Goal: Task Accomplishment & Management: Manage account settings

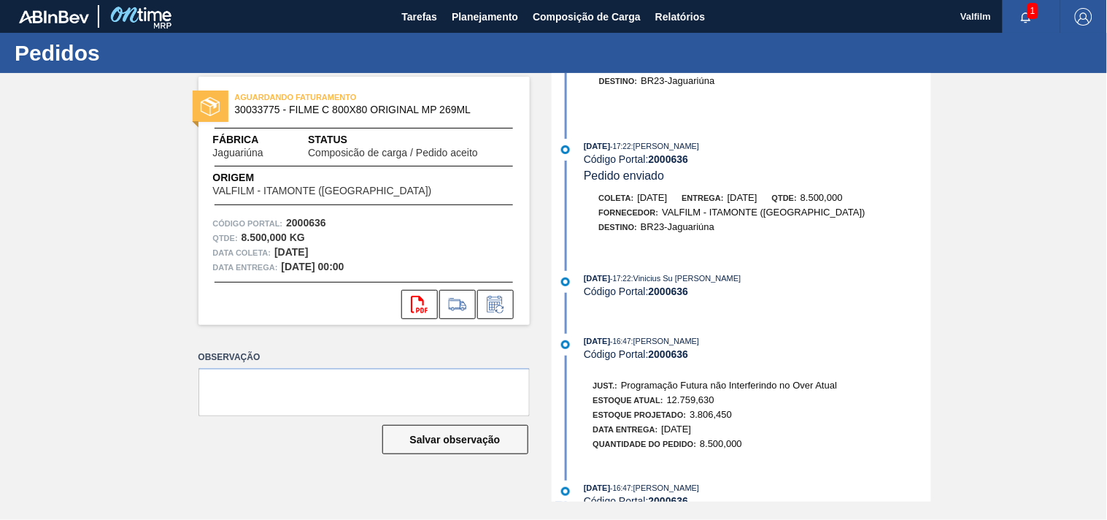
scroll to position [811, 0]
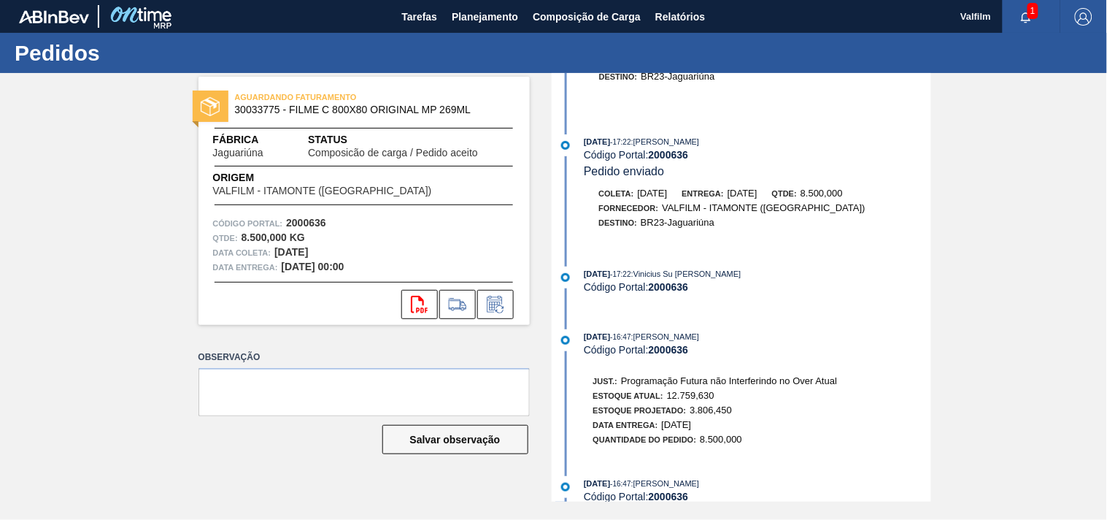
click at [606, 230] on div "Destino: BR23-Jaguariúna" at bounding box center [657, 222] width 116 height 15
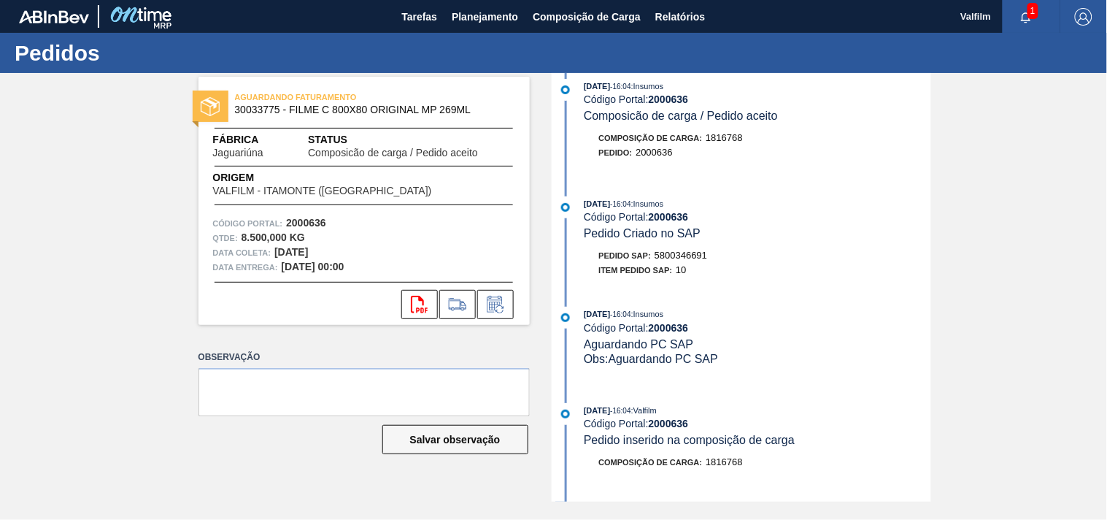
scroll to position [0, 0]
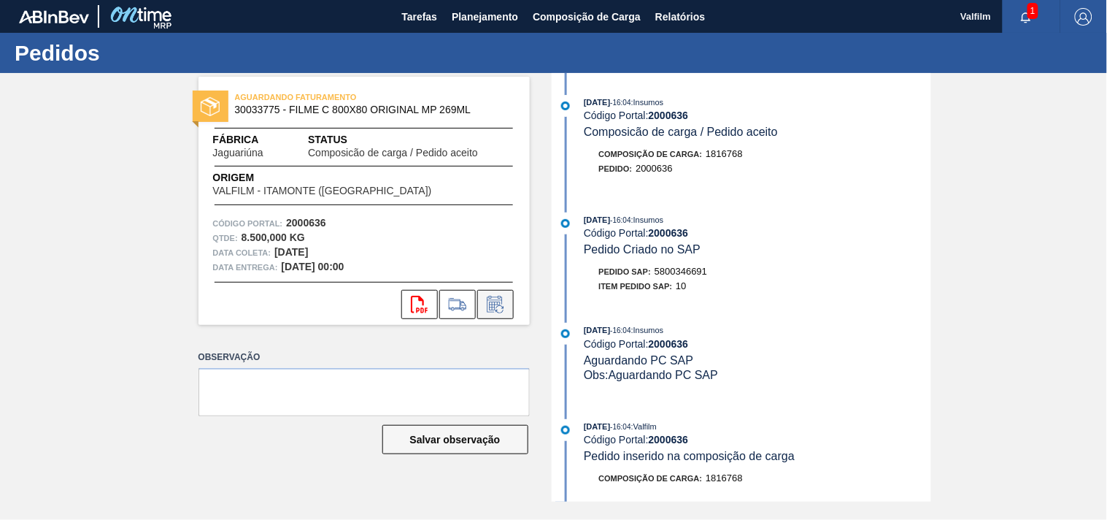
click at [497, 304] on icon at bounding box center [495, 305] width 23 height 18
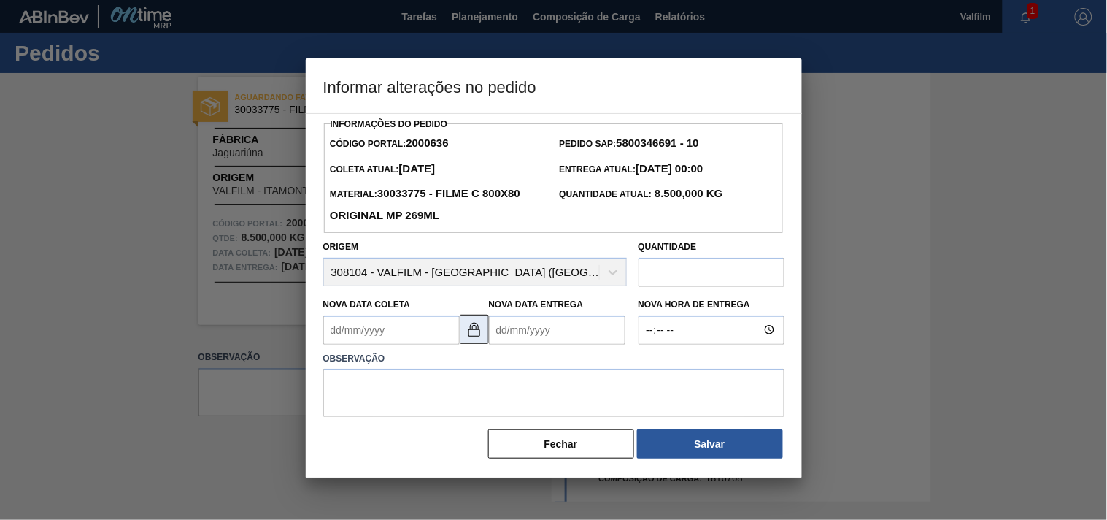
click at [473, 336] on img at bounding box center [475, 329] width 18 height 18
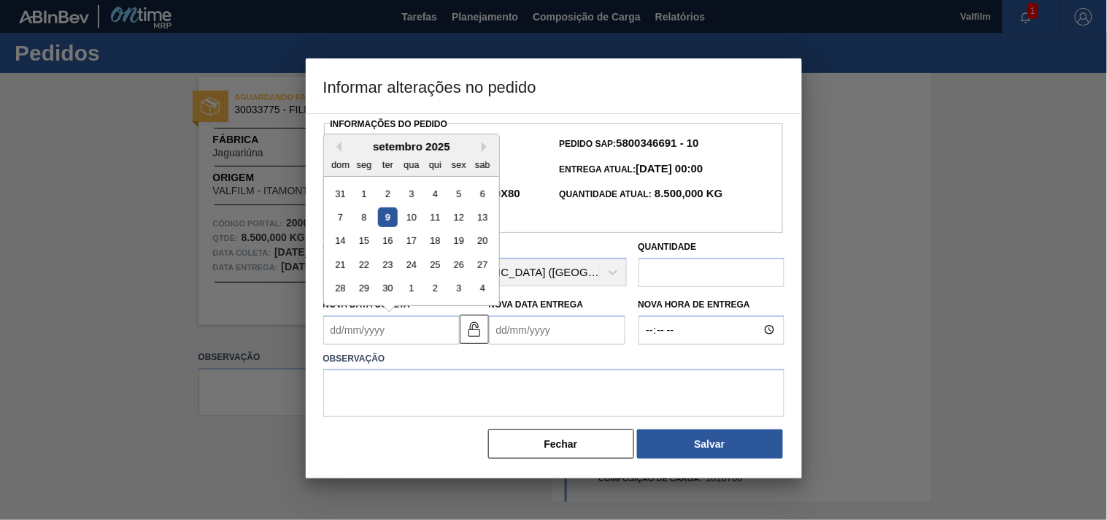
click at [390, 343] on Coleta2000636 "Nova Data Coleta" at bounding box center [391, 329] width 136 height 29
click at [387, 244] on div "16" at bounding box center [387, 241] width 20 height 20
type Coleta2000636 "16/09/2025"
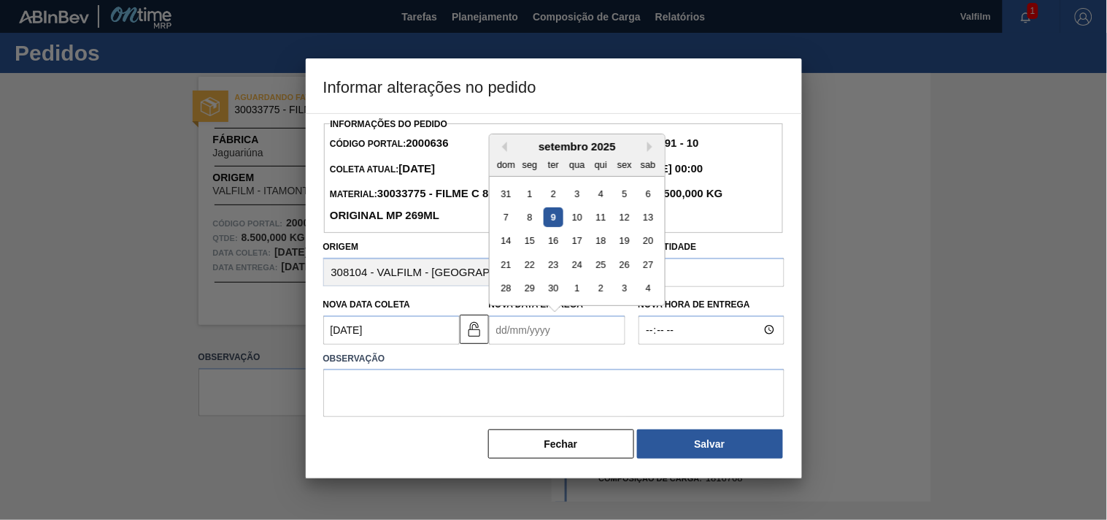
click at [537, 326] on Entrega2000636 "Nova Data Entrega" at bounding box center [557, 329] width 136 height 29
click at [567, 244] on div "17" at bounding box center [577, 241] width 20 height 20
type Entrega2000636 "[DATE]"
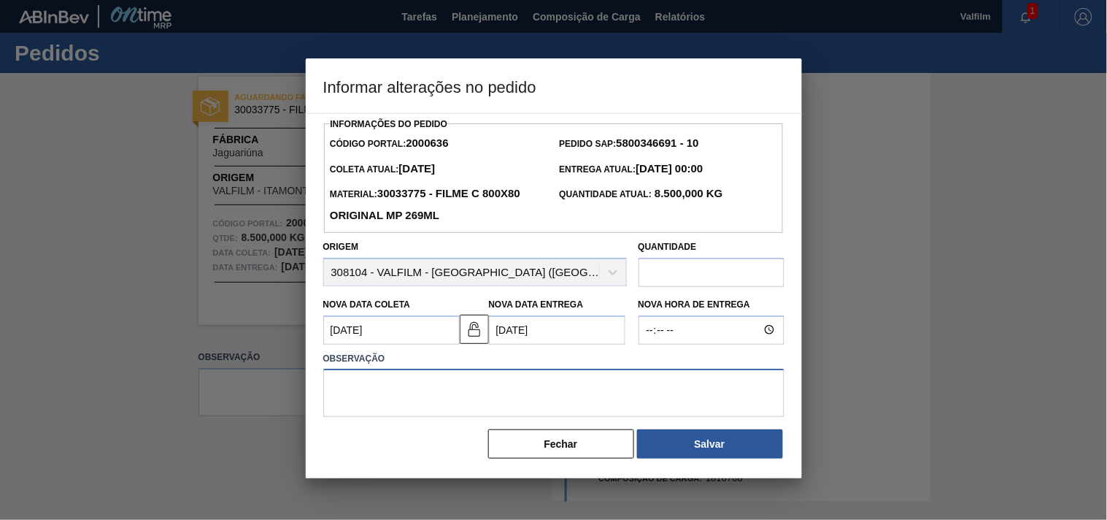
click at [467, 390] on textarea at bounding box center [553, 393] width 461 height 48
click at [447, 389] on textarea "Data informada por e-maol. (Karine - Comercial Itamonte)" at bounding box center [553, 393] width 461 height 48
click at [635, 385] on textarea "Data informada por e-mail. (Karine - Comercial Itamonte)" at bounding box center [553, 393] width 461 height 48
drag, startPoint x: 632, startPoint y: 387, endPoint x: 297, endPoint y: 391, distance: 335.0
click at [297, 391] on div "Informar alterações no pedido Informações do Pedido Código Portal: 2000636 Pedi…" at bounding box center [553, 260] width 1107 height 520
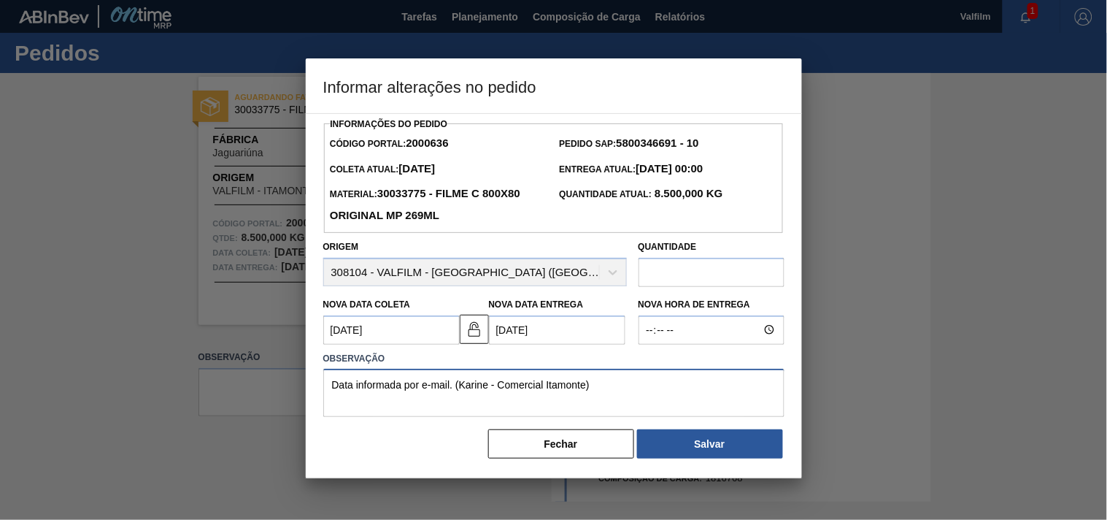
type textarea "Data informada por e-mail. (Karine - Comercial Itamonte)"
click at [732, 446] on button "Salvar" at bounding box center [710, 443] width 146 height 29
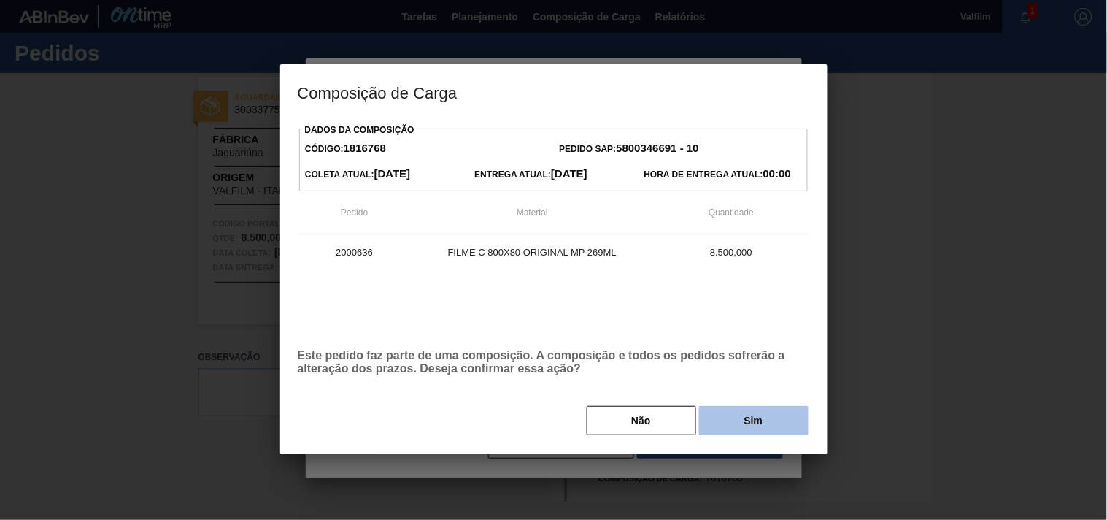
click at [747, 417] on button "Sim" at bounding box center [753, 420] width 109 height 29
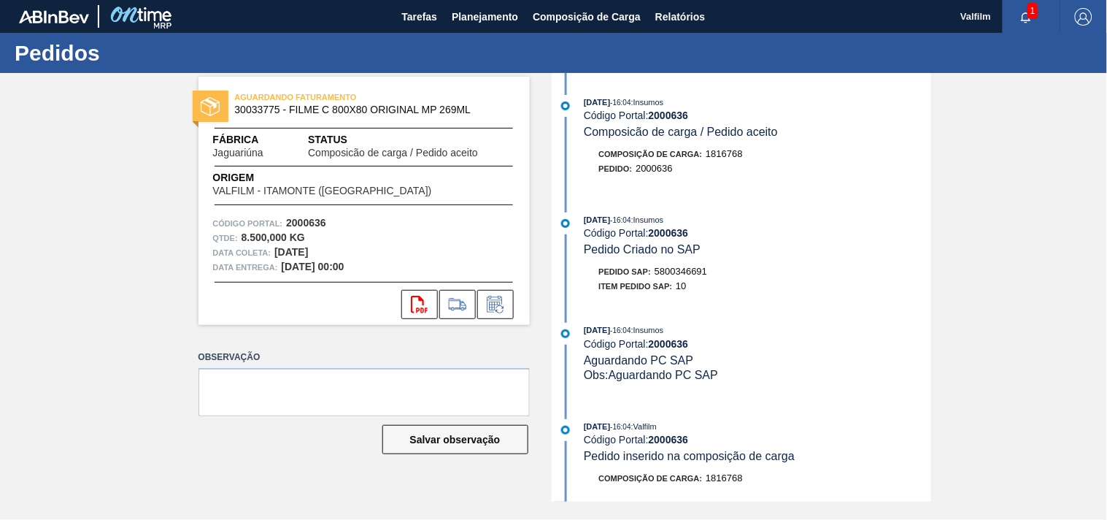
click at [709, 190] on div "13/08/2025 - 16:04 : Insumos Código Portal: 2000636 Composicão de carga / Pedid…" at bounding box center [743, 143] width 376 height 96
click at [714, 279] on div "Pedido SAP: 5800346691" at bounding box center [758, 271] width 347 height 15
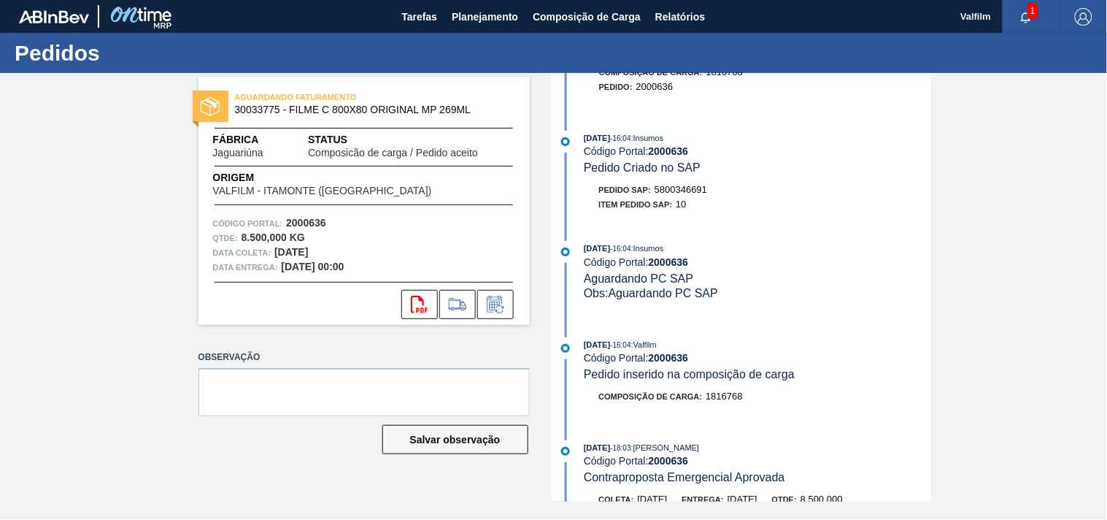
scroll to position [81, 0]
click at [847, 253] on div "13/08/2025 - 16:04 : Insumos" at bounding box center [757, 249] width 347 height 15
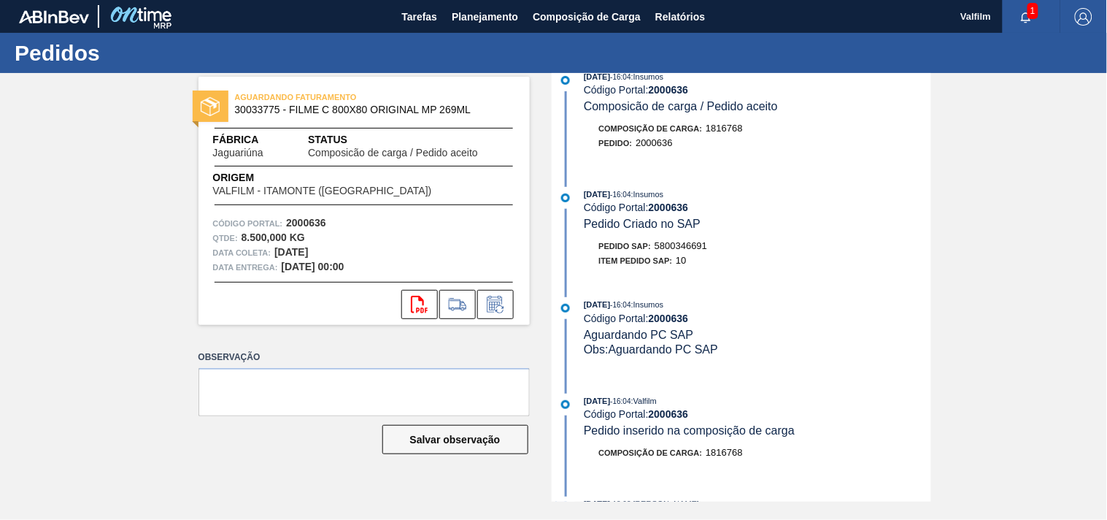
scroll to position [0, 0]
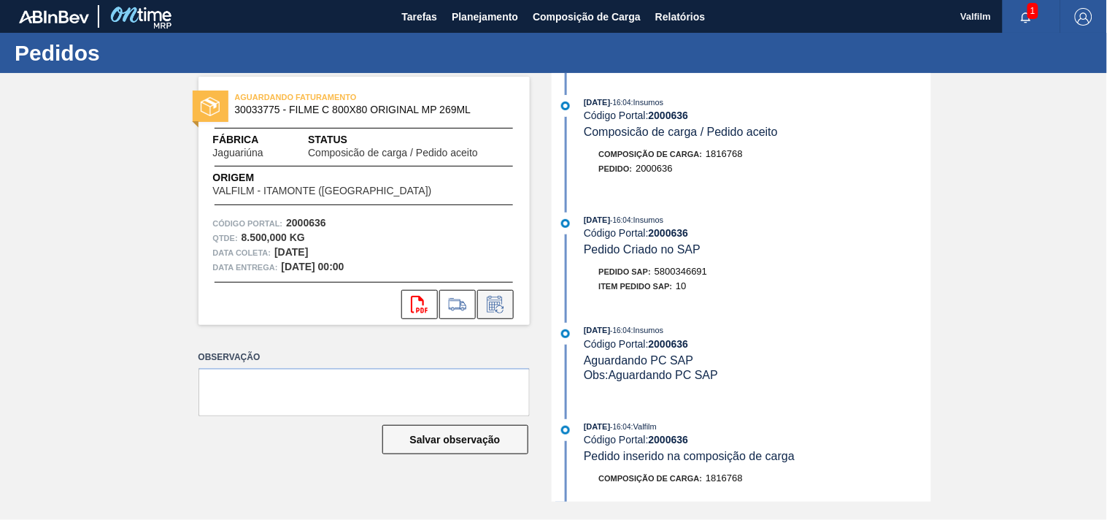
click at [502, 300] on icon at bounding box center [495, 305] width 23 height 18
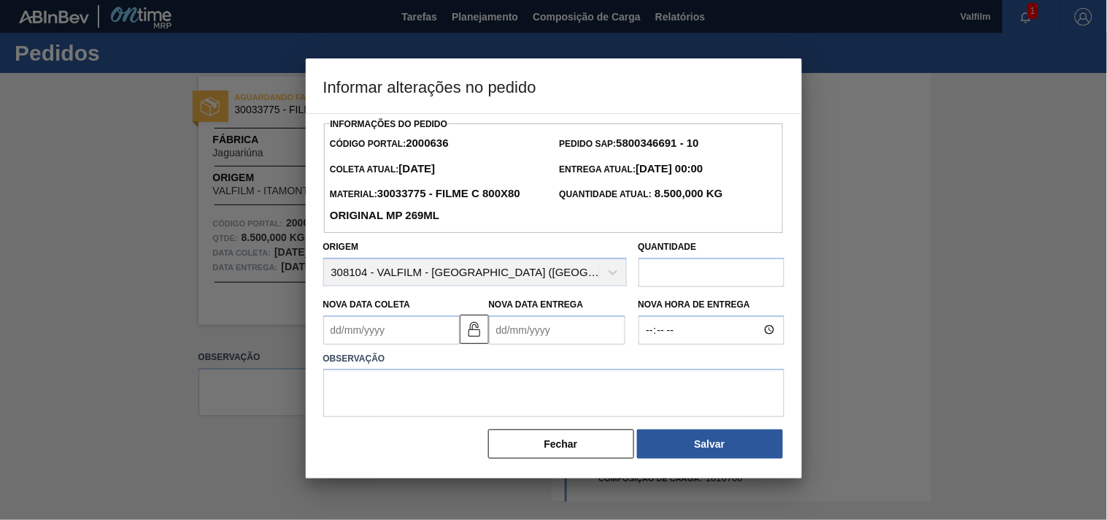
click at [404, 342] on Coleta2000636 "Nova Data Coleta" at bounding box center [391, 329] width 136 height 29
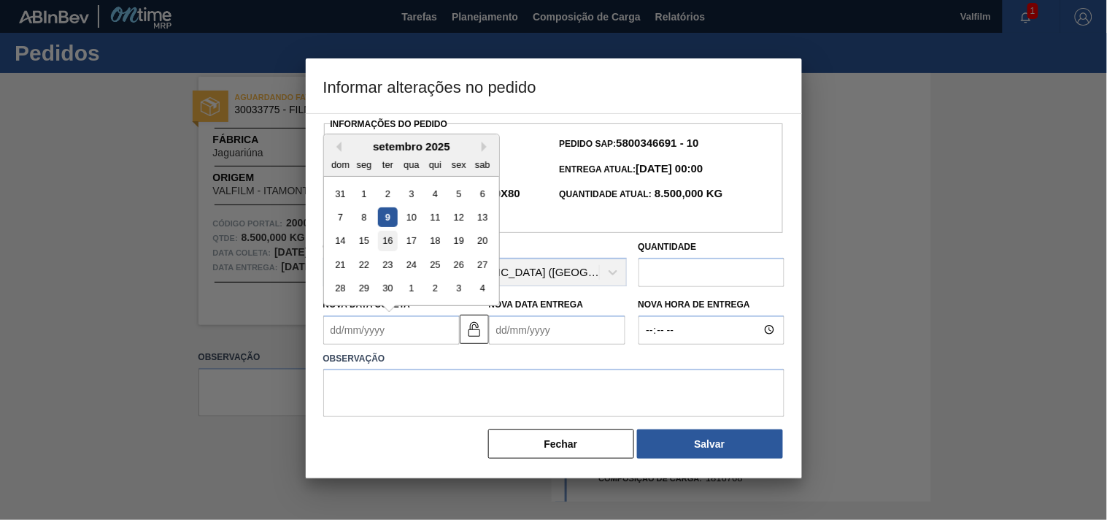
click at [394, 238] on div "16" at bounding box center [387, 241] width 20 height 20
type Coleta2000636 "16/09/2025"
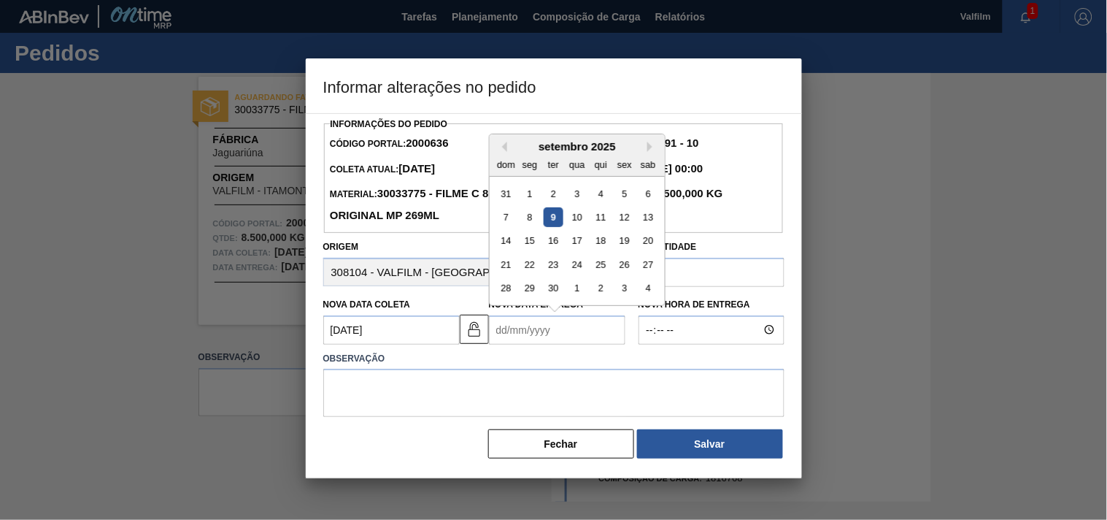
click at [544, 337] on Entrega2000636 "Nova Data Entrega" at bounding box center [557, 329] width 136 height 29
click at [574, 246] on div "17" at bounding box center [577, 241] width 20 height 20
type Entrega2000636 "17/09/2025"
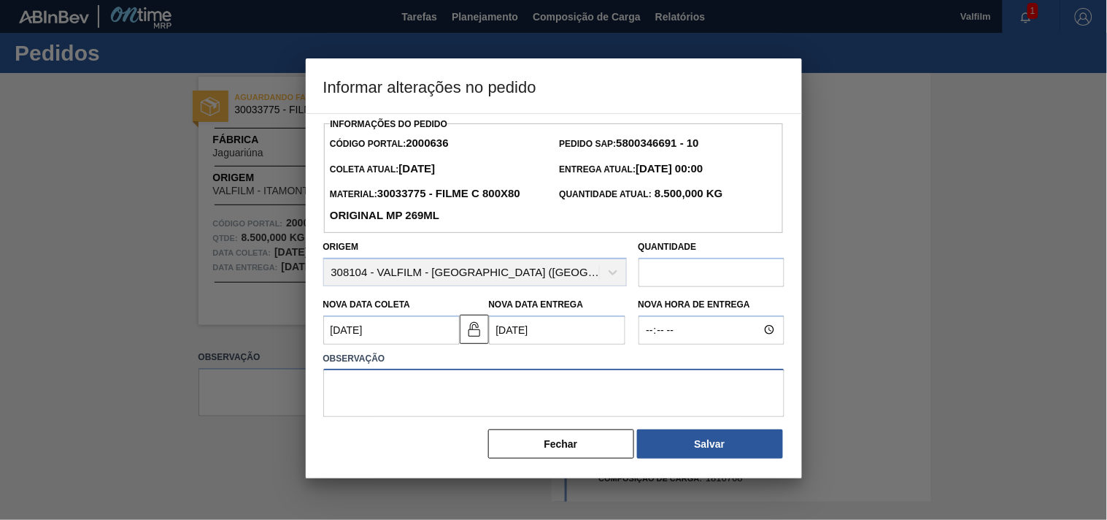
click at [617, 396] on textarea at bounding box center [553, 393] width 461 height 48
paste textarea "Data informada por e-mail. (Karine - Comercial Itamonte)"
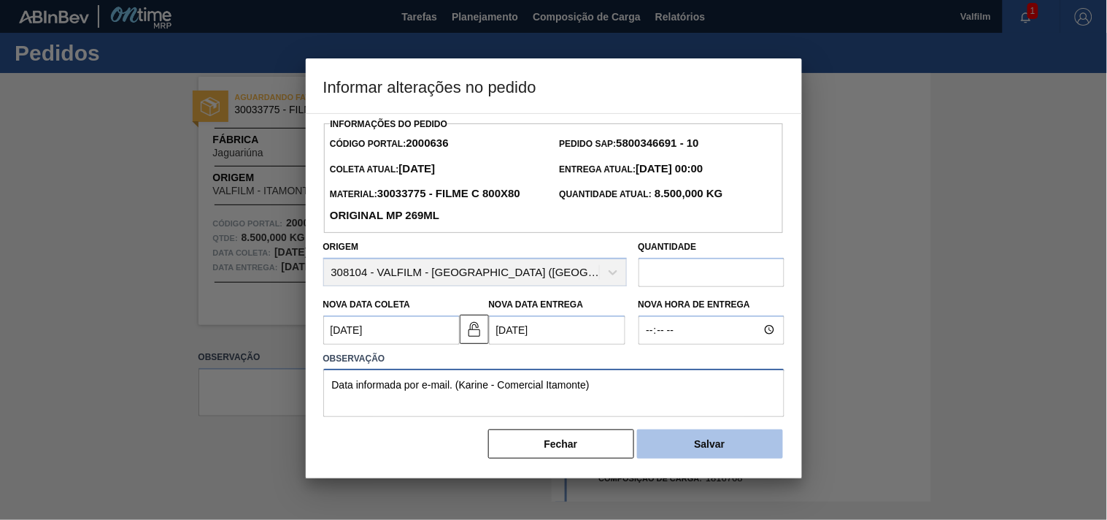
type textarea "Data informada por e-mail. (Karine - Comercial Itamonte)"
click at [728, 447] on button "Salvar" at bounding box center [710, 443] width 146 height 29
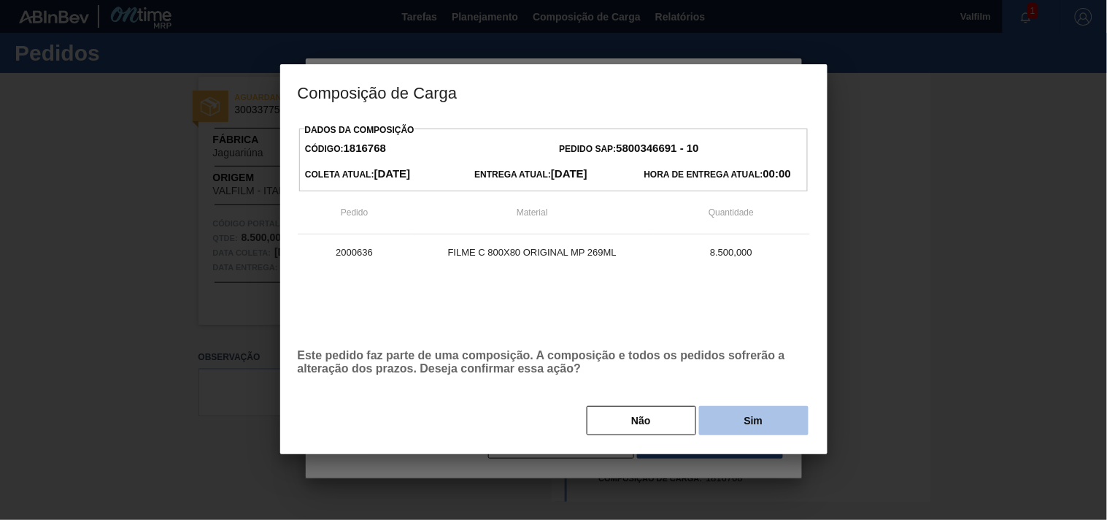
click at [757, 429] on button "Sim" at bounding box center [753, 420] width 109 height 29
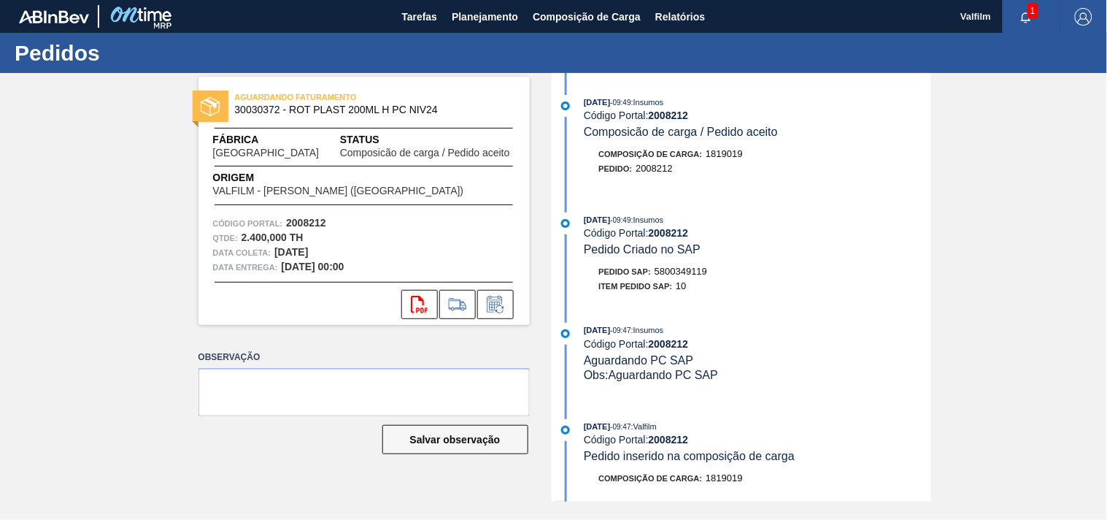
click at [716, 176] on div "Pedido : 2008212" at bounding box center [758, 168] width 347 height 15
click at [489, 314] on button at bounding box center [495, 304] width 36 height 29
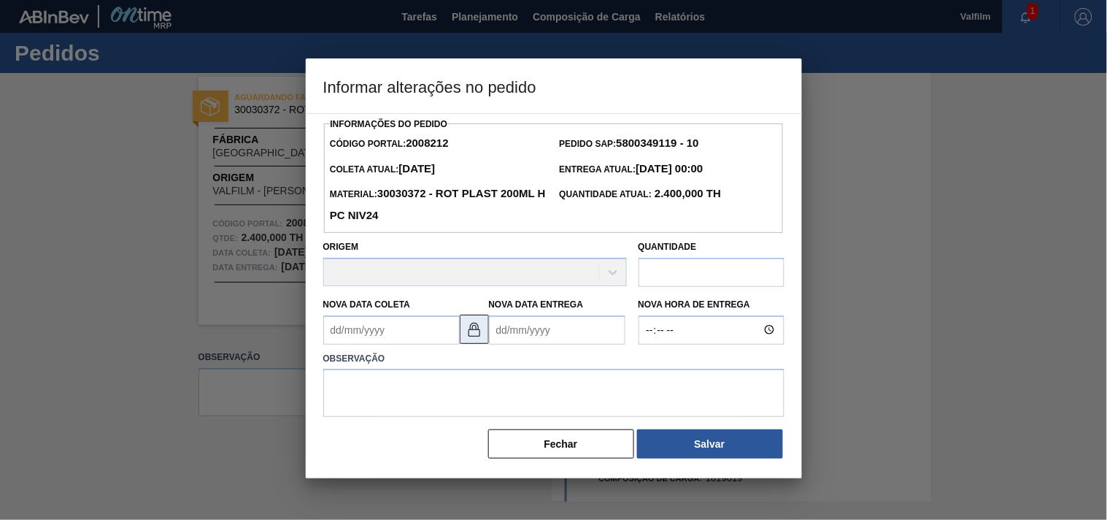
click at [477, 338] on img at bounding box center [475, 329] width 18 height 18
click at [410, 338] on Coleta2008212 "Nova Data Coleta" at bounding box center [391, 329] width 136 height 29
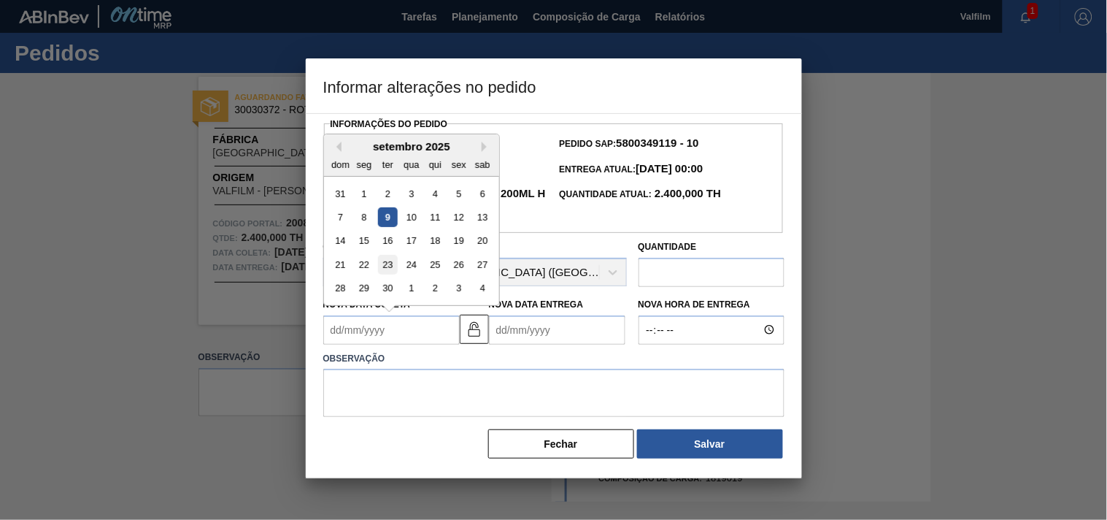
click at [391, 268] on div "23" at bounding box center [387, 265] width 20 height 20
type Coleta2008212 "23/09/2025"
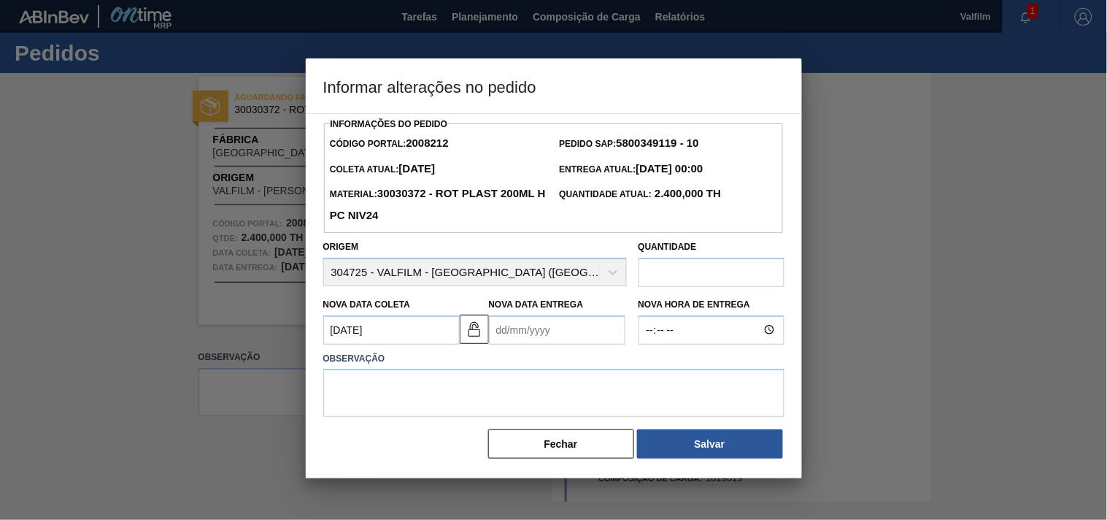
click at [527, 321] on Entrega2008212 "Nova Data Entrega" at bounding box center [557, 329] width 136 height 29
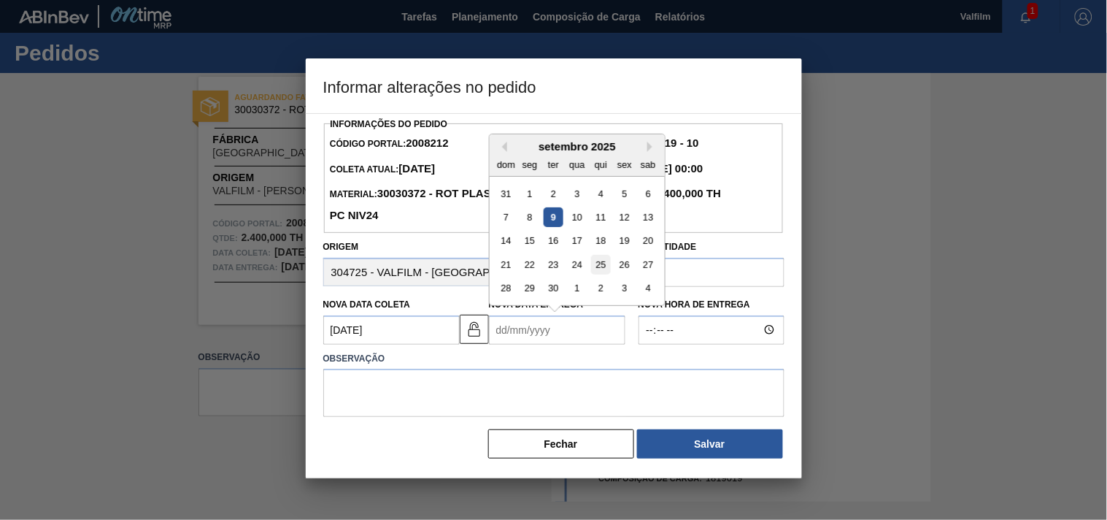
click at [604, 271] on div "25" at bounding box center [600, 265] width 20 height 20
type Entrega2008212 "25/09/2025"
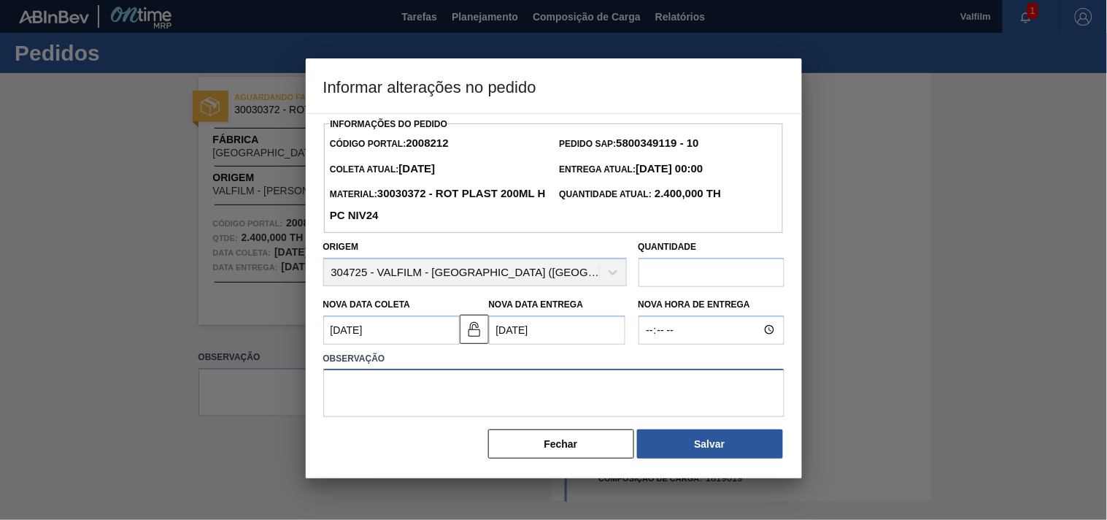
click at [527, 382] on textarea at bounding box center [553, 393] width 461 height 48
click at [568, 393] on textarea at bounding box center [553, 393] width 461 height 48
paste textarea "Data informada por e-mail. (Karine - Comercial Itamonte)"
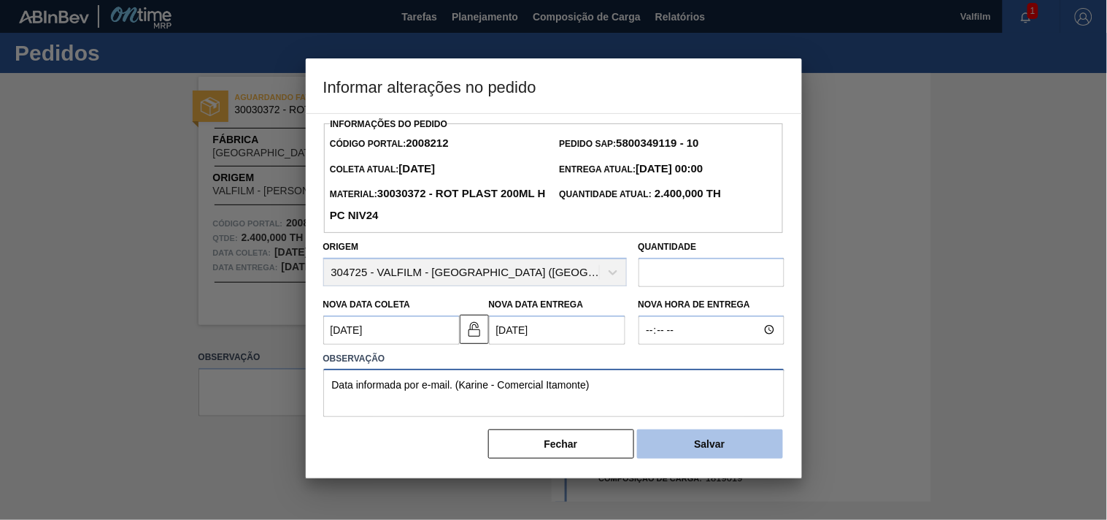
type textarea "Data informada por e-mail. (Karine - Comercial Itamonte)"
click at [722, 447] on button "Salvar" at bounding box center [710, 443] width 146 height 29
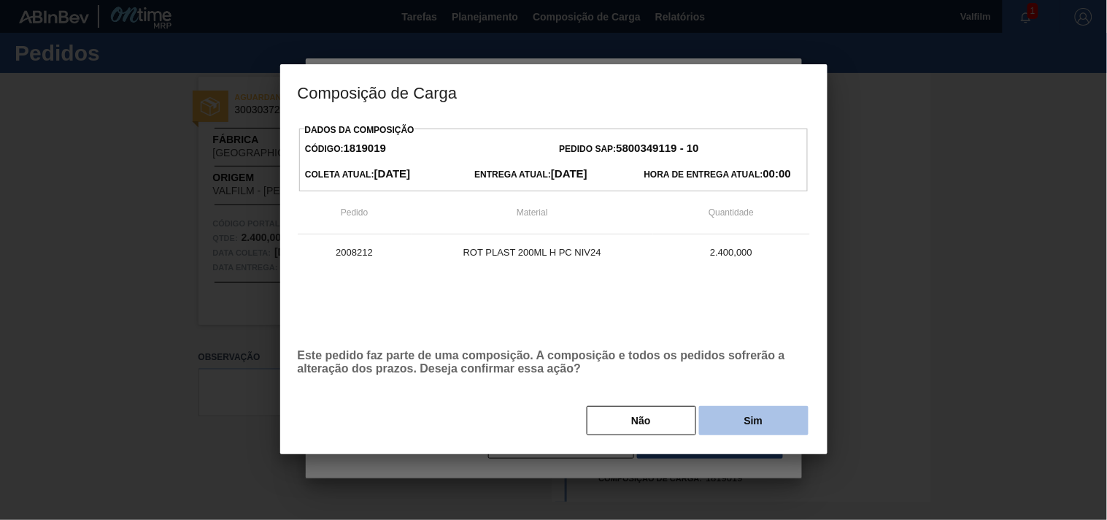
click at [732, 420] on button "Sim" at bounding box center [753, 420] width 109 height 29
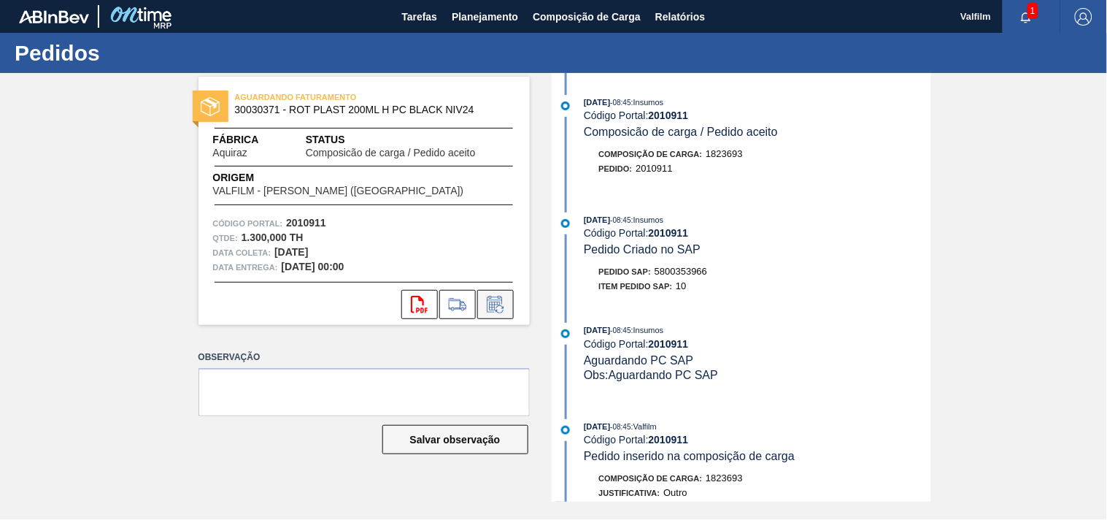
click at [499, 300] on icon at bounding box center [494, 304] width 15 height 17
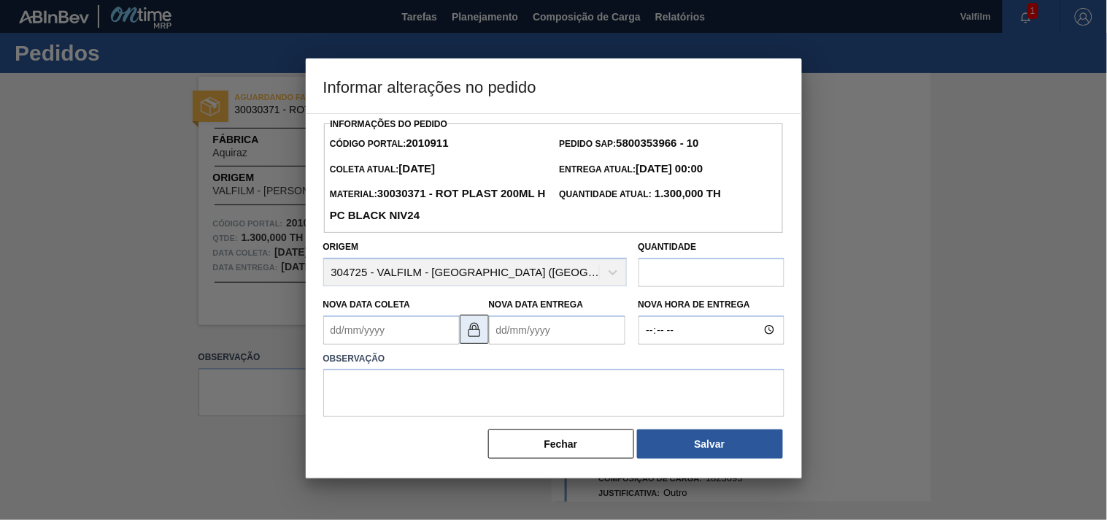
click at [463, 329] on button at bounding box center [474, 329] width 29 height 29
click at [398, 344] on Coleta2010911 "Nova Data Coleta" at bounding box center [391, 329] width 136 height 29
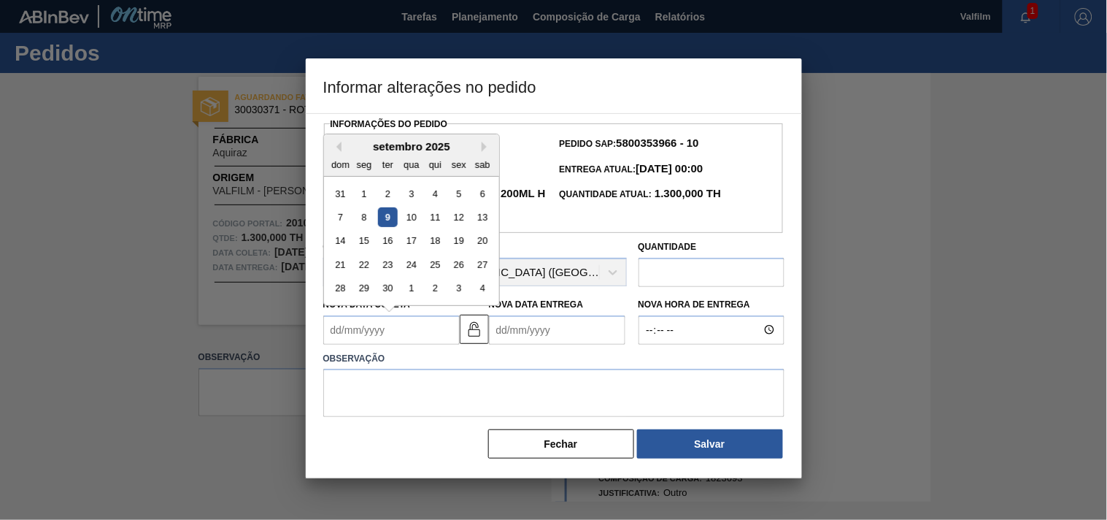
drag, startPoint x: 409, startPoint y: 269, endPoint x: 438, endPoint y: 275, distance: 29.9
click at [409, 269] on div "24" at bounding box center [411, 265] width 20 height 20
type Coleta2010911 "24/09/2025"
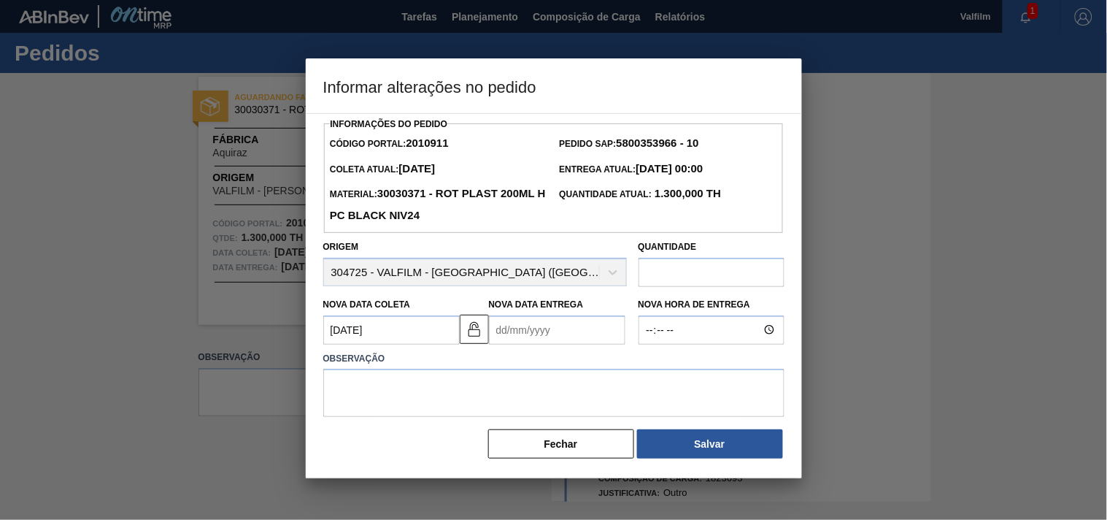
click at [562, 318] on Entrega2010911 "Nova Data Entrega" at bounding box center [557, 329] width 136 height 29
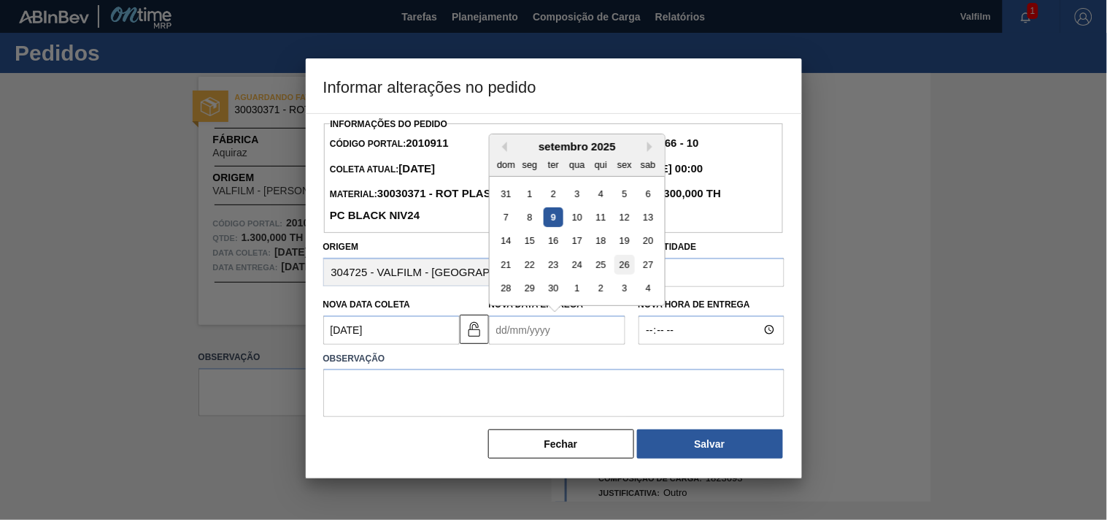
click at [623, 267] on div "26" at bounding box center [624, 265] width 20 height 20
type Entrega2010911 "26/09/2025"
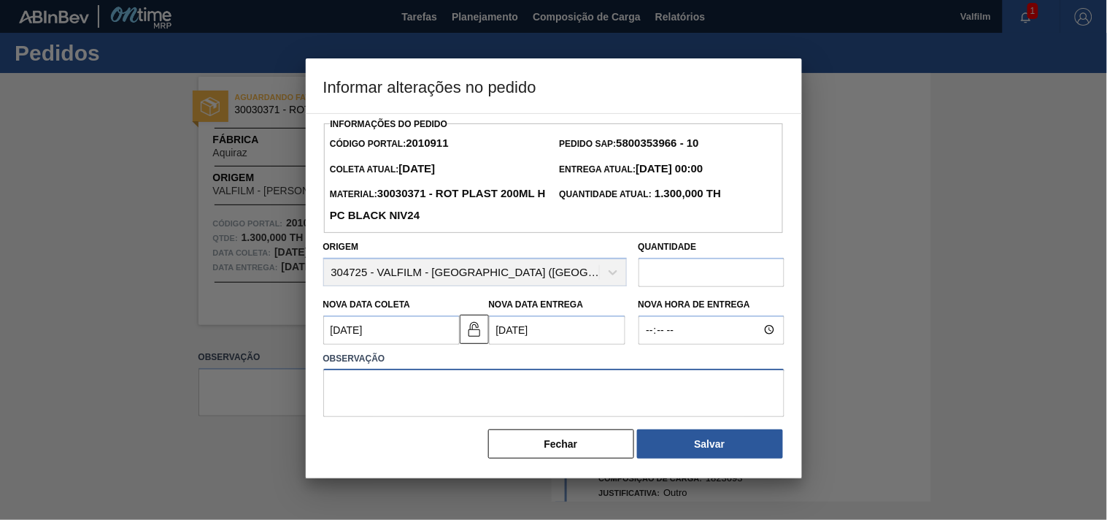
click at [490, 403] on textarea at bounding box center [553, 393] width 461 height 48
click at [496, 395] on textarea at bounding box center [553, 393] width 461 height 48
paste textarea "Data informada por e-mail. (Karine - Comercial Itamonte)"
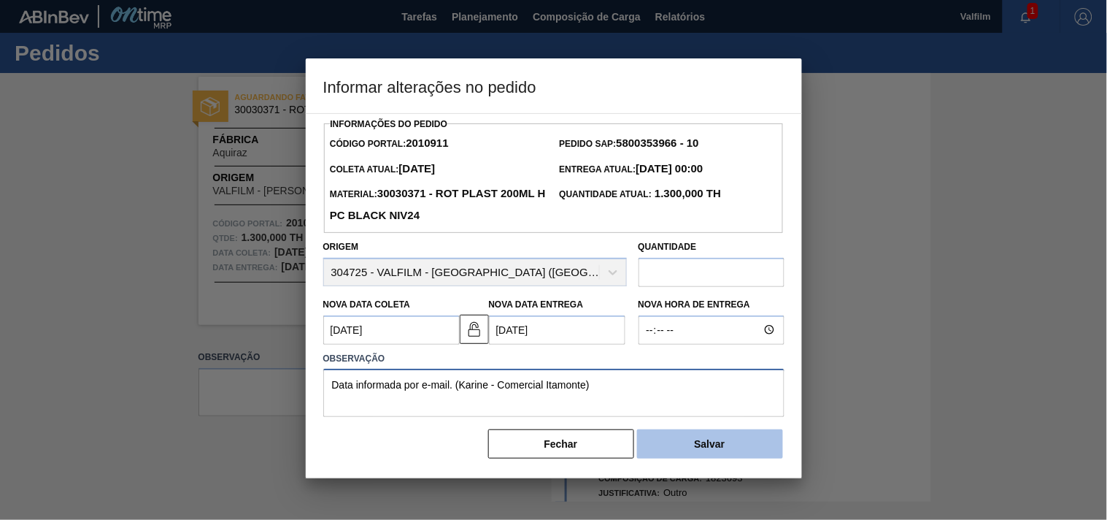
type textarea "Data informada por e-mail. (Karine - Comercial Itamonte)"
click at [741, 450] on button "Salvar" at bounding box center [710, 443] width 146 height 29
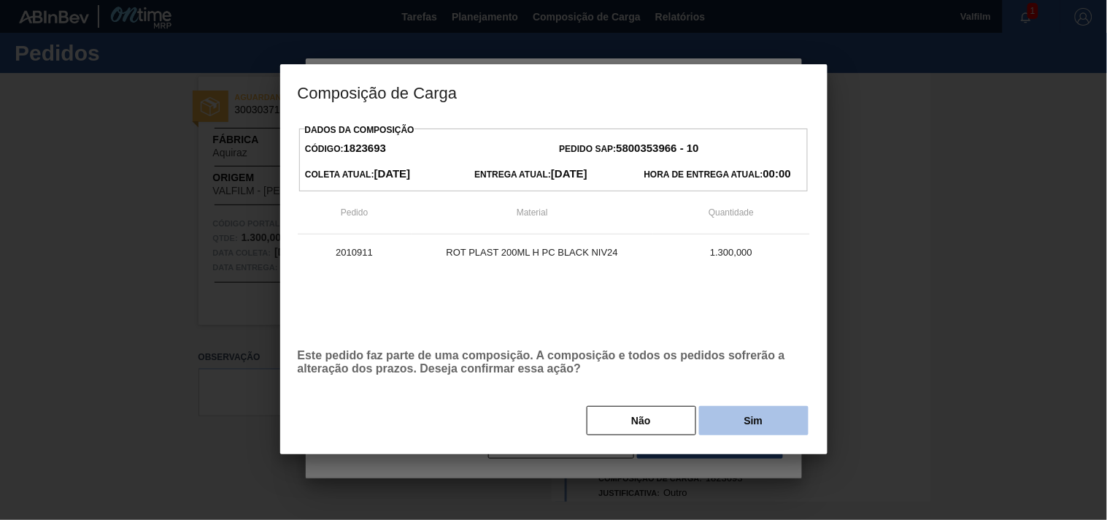
click at [734, 435] on button "Sim" at bounding box center [753, 420] width 109 height 29
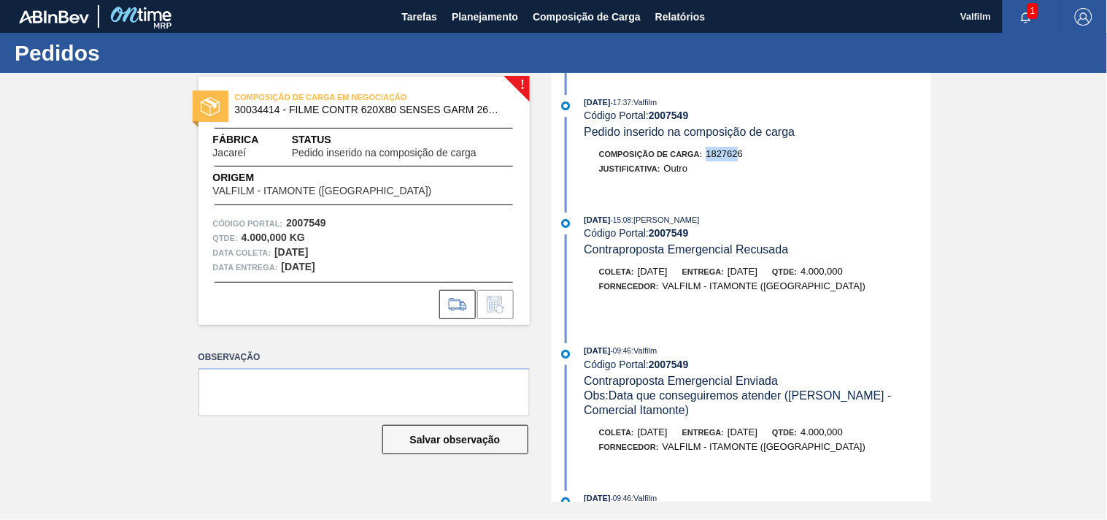
click at [741, 155] on div "Composição de Carga : 1827626" at bounding box center [671, 154] width 144 height 15
click at [741, 155] on span "1827626" at bounding box center [724, 153] width 37 height 11
click at [518, 79] on div "COMPOSIÇÃO DE CARGA EM NEGOCIAÇÃO 30034414 - FILME CONTR 620X80 SENSES GARM 269…" at bounding box center [363, 201] width 331 height 248
click at [754, 127] on span "Pedido inserido na composição de carga" at bounding box center [689, 132] width 211 height 12
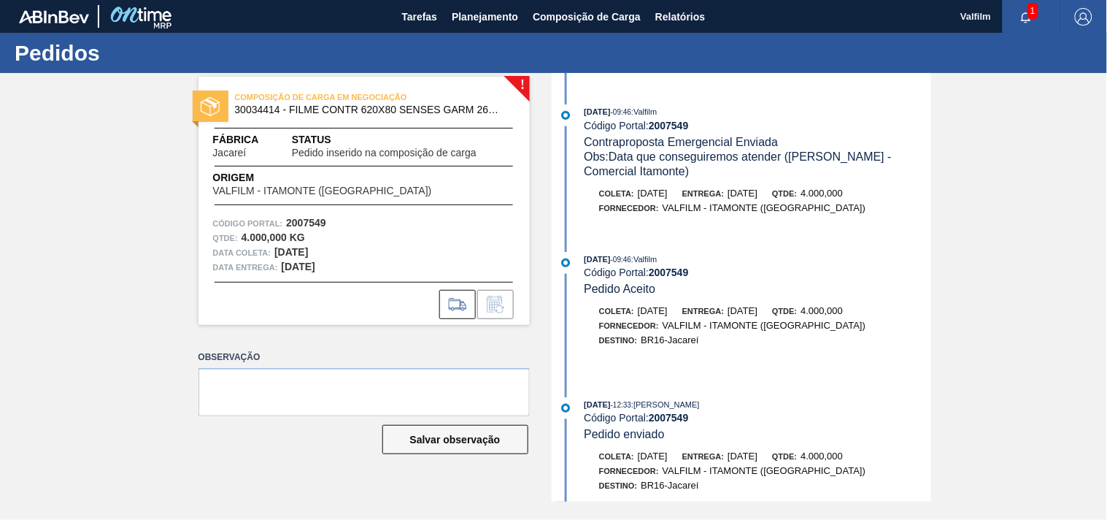
scroll to position [324, 0]
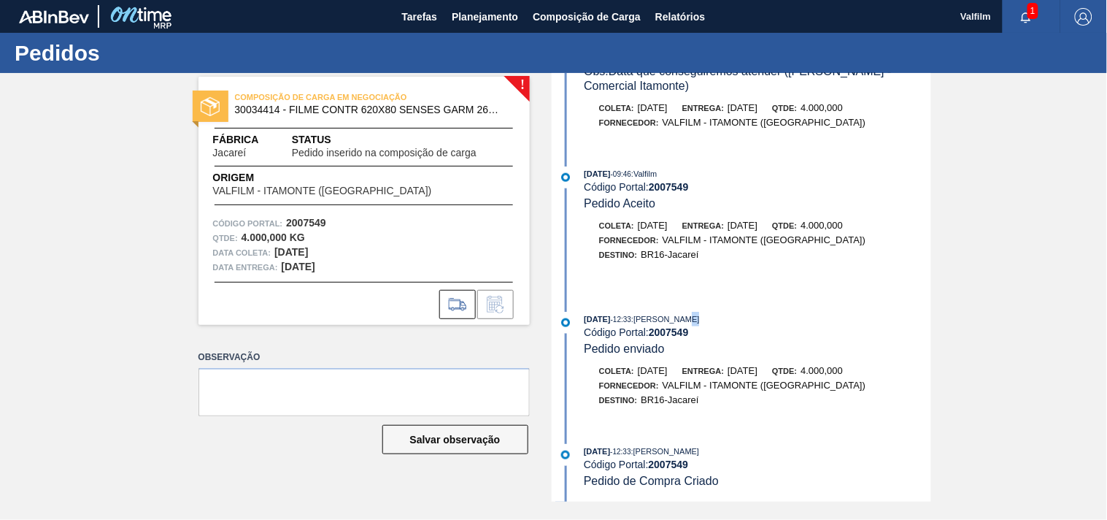
click at [717, 323] on div "12/08/2025 - 12:33 : ERICA BOER GARCIA" at bounding box center [757, 319] width 347 height 15
click at [700, 323] on span ": ERICA BOER GARCIA" at bounding box center [665, 319] width 69 height 9
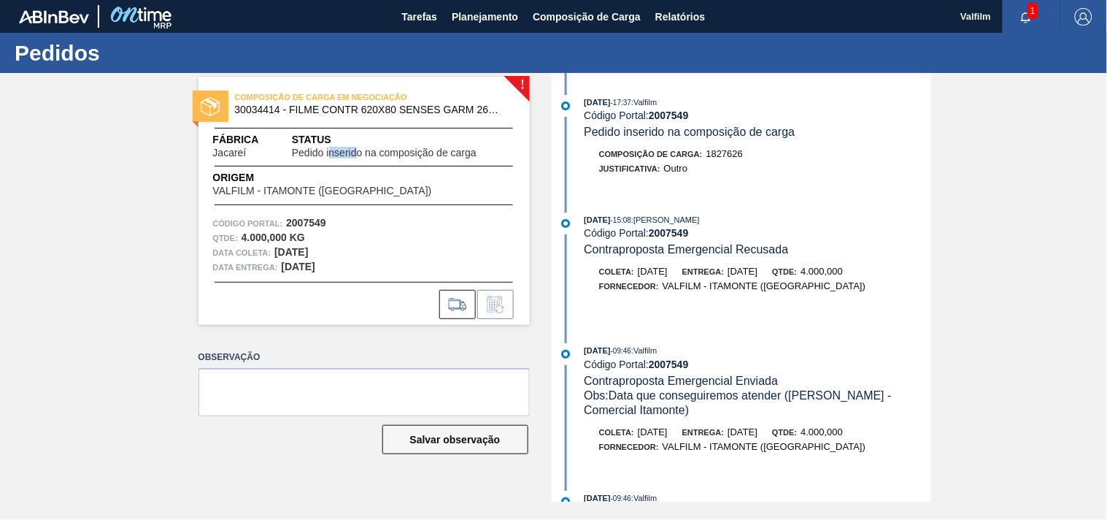
drag, startPoint x: 363, startPoint y: 154, endPoint x: 389, endPoint y: 154, distance: 25.5
click at [375, 154] on span "Pedido inserido na composição de carga" at bounding box center [384, 152] width 185 height 11
click at [391, 154] on span "Pedido inserido na composição de carga" at bounding box center [384, 152] width 185 height 11
drag, startPoint x: 304, startPoint y: 224, endPoint x: 308, endPoint y: 268, distance: 44.0
click at [308, 268] on div "Código Portal: 2007549 Qtde : 4.000,000 KG Data coleta: 28/09/2025 Data entrega…" at bounding box center [363, 245] width 331 height 58
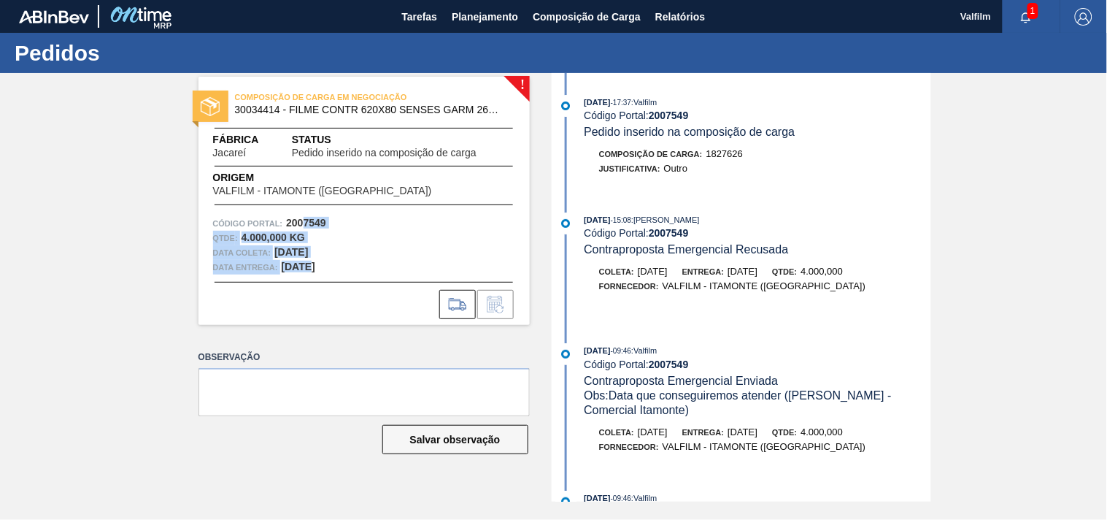
click at [308, 268] on strong "29/09/2025" at bounding box center [299, 267] width 34 height 12
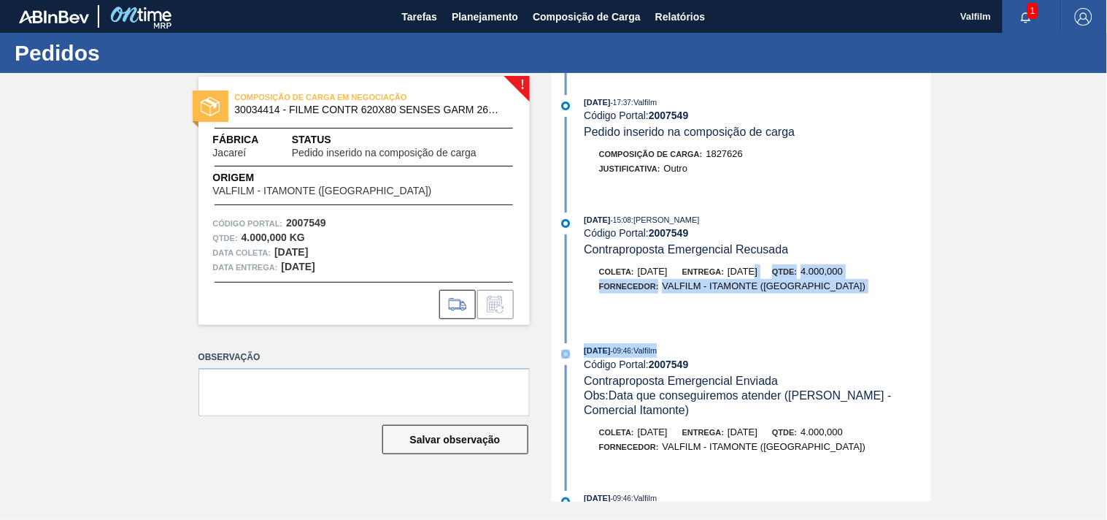
drag, startPoint x: 767, startPoint y: 275, endPoint x: 784, endPoint y: 381, distance: 107.1
click at [784, 379] on div "28/08/2025 - 17:37 : Valfilm Código Portal: 2007549 Pedido inserido na composiç…" at bounding box center [743, 287] width 376 height 428
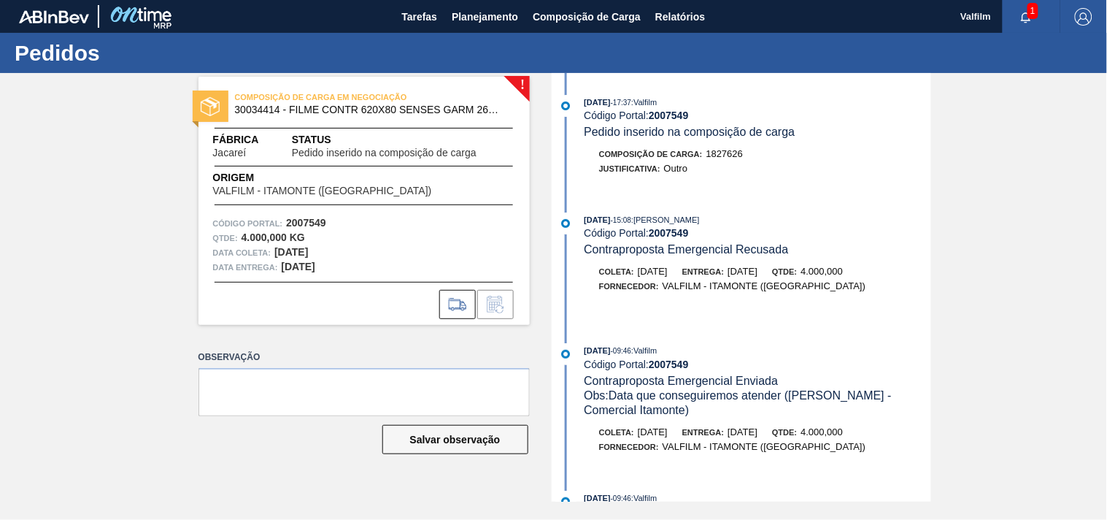
click at [784, 381] on div "26/08/2025 - 09:46 : Valfilm Código Portal: 2007549 Contraproposta Emergencial …" at bounding box center [757, 380] width 347 height 74
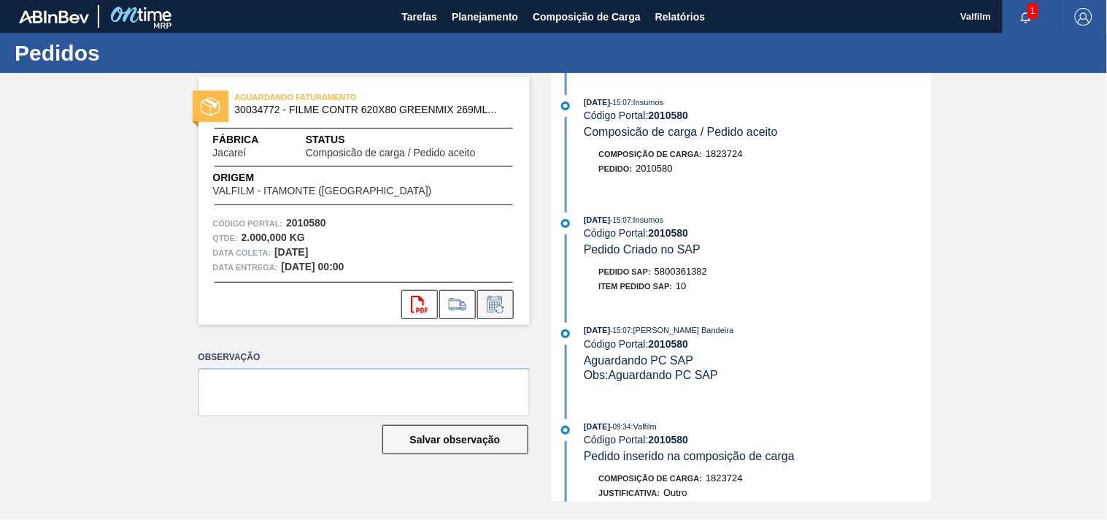
click at [490, 300] on icon at bounding box center [494, 304] width 15 height 17
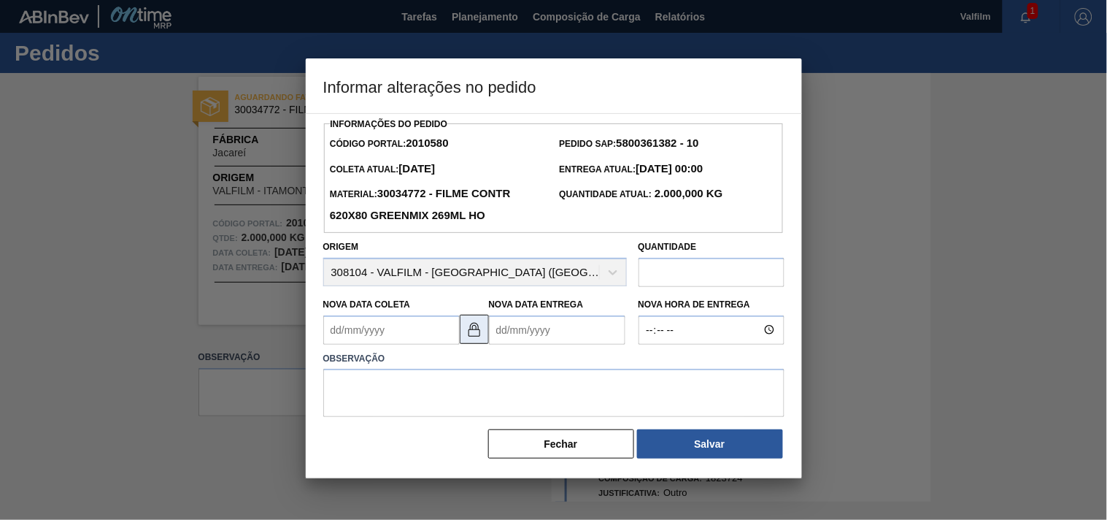
click at [467, 338] on img at bounding box center [475, 329] width 18 height 18
click at [412, 341] on Coleta2010580 "Nova Data Coleta" at bounding box center [391, 329] width 136 height 29
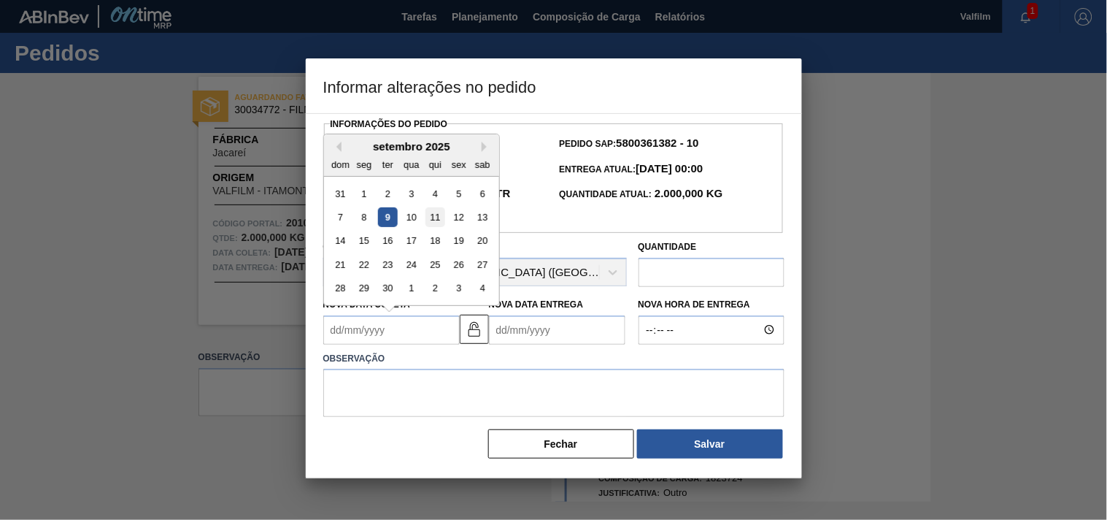
click at [433, 223] on div "11" at bounding box center [435, 217] width 20 height 20
type Coleta2010580 "[DATE]"
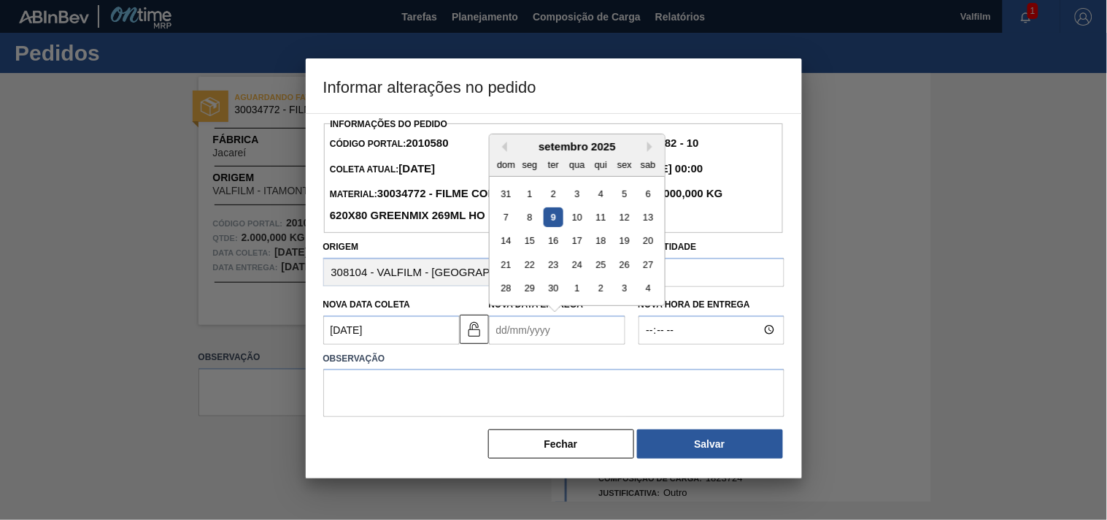
click at [541, 331] on Entrega2010580 "Nova Data Entrega" at bounding box center [557, 329] width 136 height 29
click at [623, 221] on div "12" at bounding box center [624, 217] width 20 height 20
type Entrega2010580 "[DATE]"
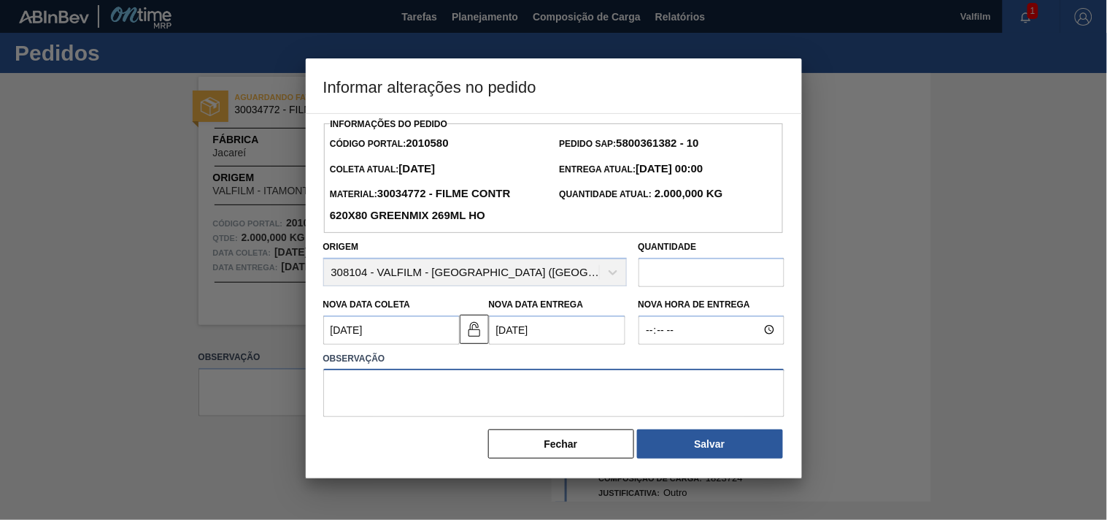
click at [504, 396] on textarea at bounding box center [553, 393] width 461 height 48
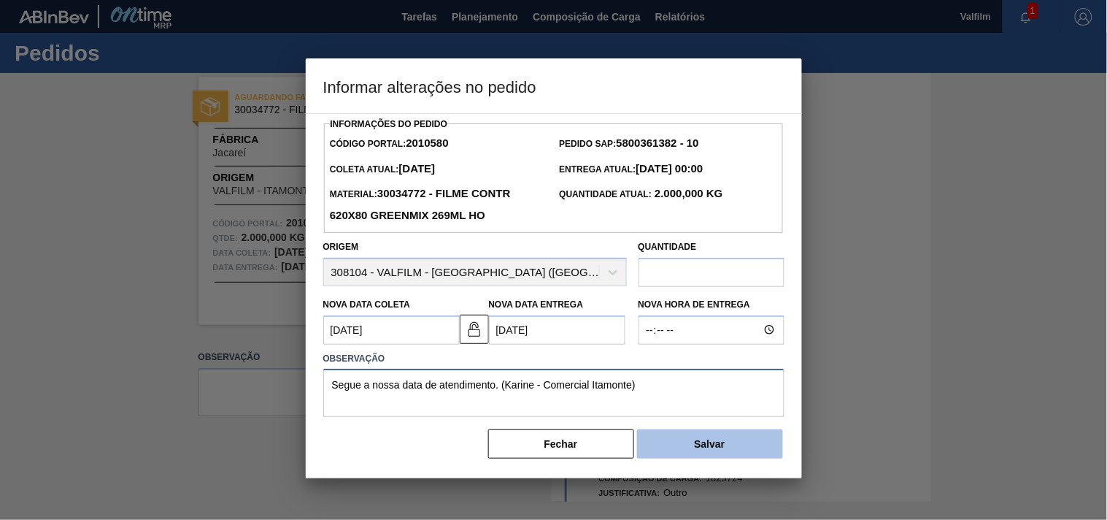
type textarea "Segue a nossa data de atendimento. (Karine - Comercial Itamonte)"
click at [730, 443] on button "Salvar" at bounding box center [710, 443] width 146 height 29
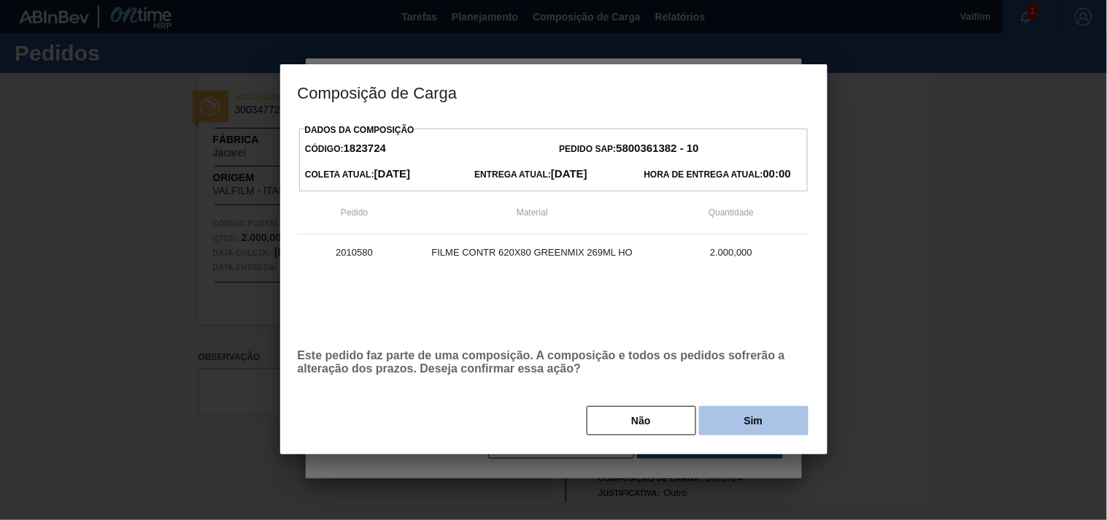
click at [733, 420] on button "Sim" at bounding box center [753, 420] width 109 height 29
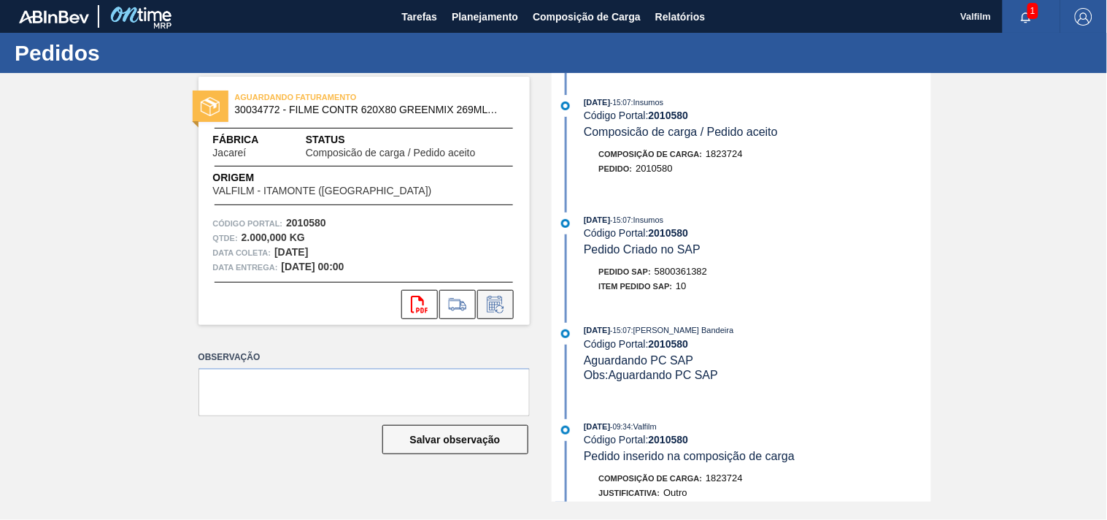
click at [495, 293] on button at bounding box center [495, 304] width 36 height 29
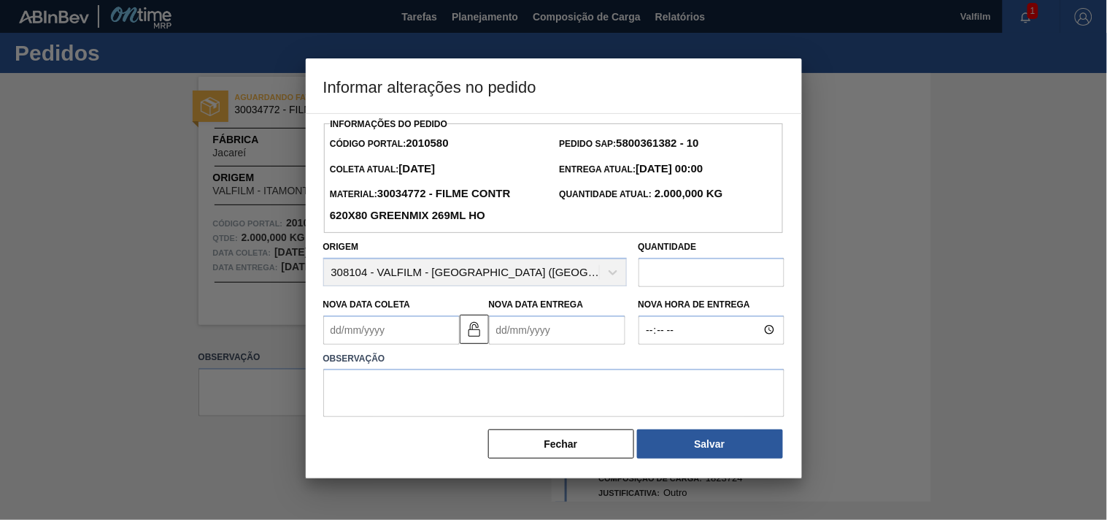
click at [401, 331] on Coleta2010580 "Nova Data Coleta" at bounding box center [391, 329] width 136 height 29
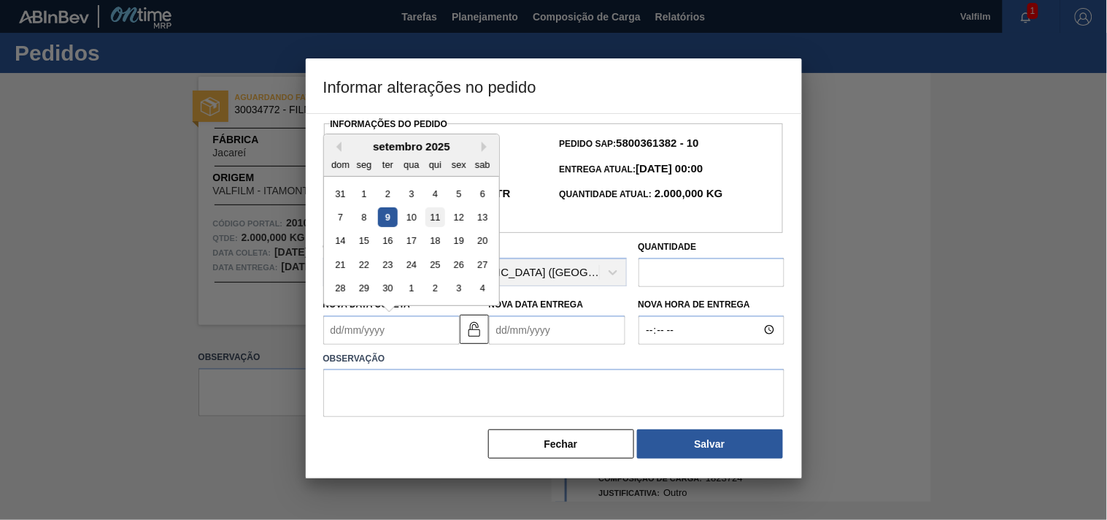
click at [436, 215] on div "11" at bounding box center [435, 217] width 20 height 20
type Coleta2010580 "[DATE]"
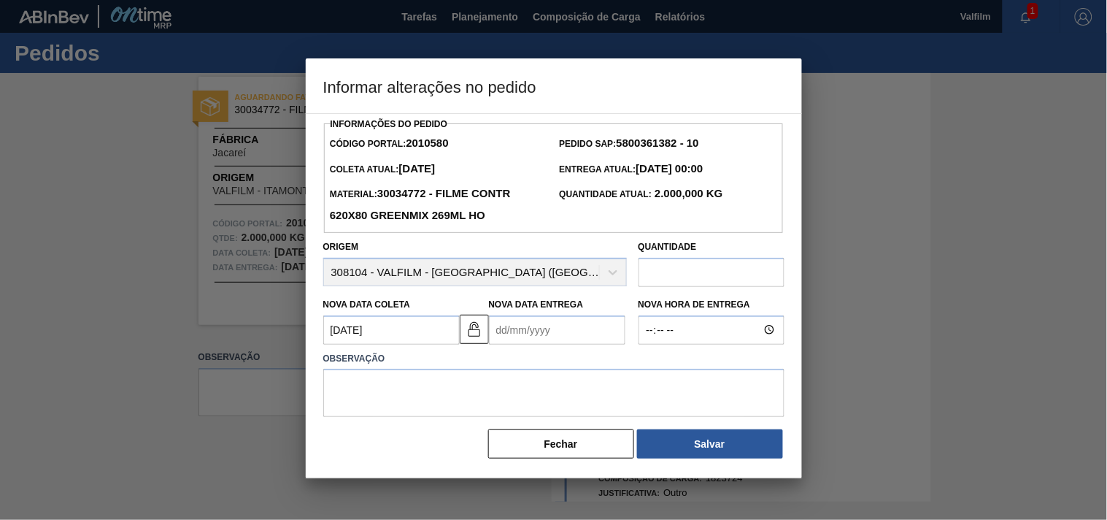
click at [528, 342] on Entrega2010580 "Nova Data Entrega" at bounding box center [557, 329] width 136 height 29
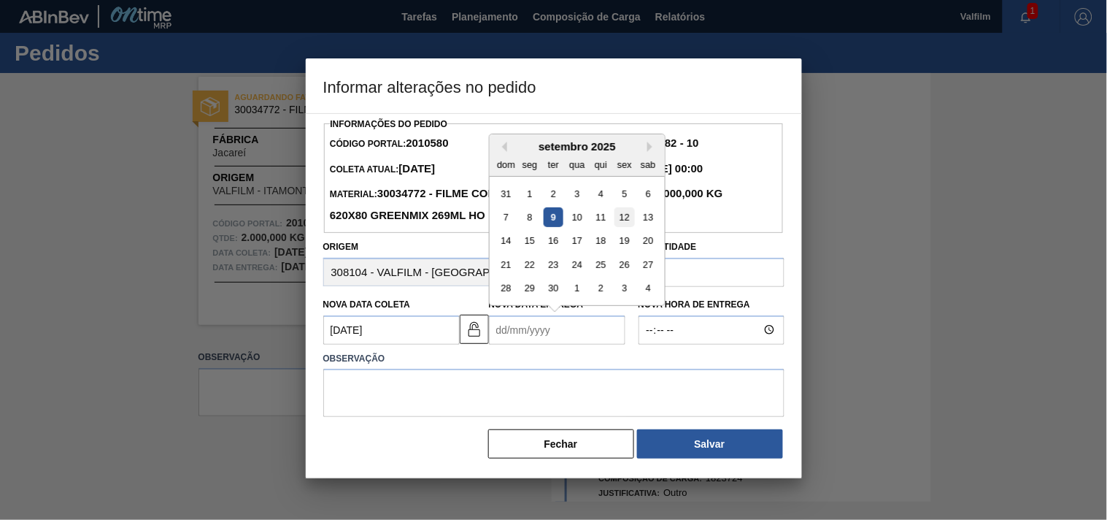
click at [628, 223] on div "12" at bounding box center [624, 217] width 20 height 20
type Entrega2010580 "[DATE]"
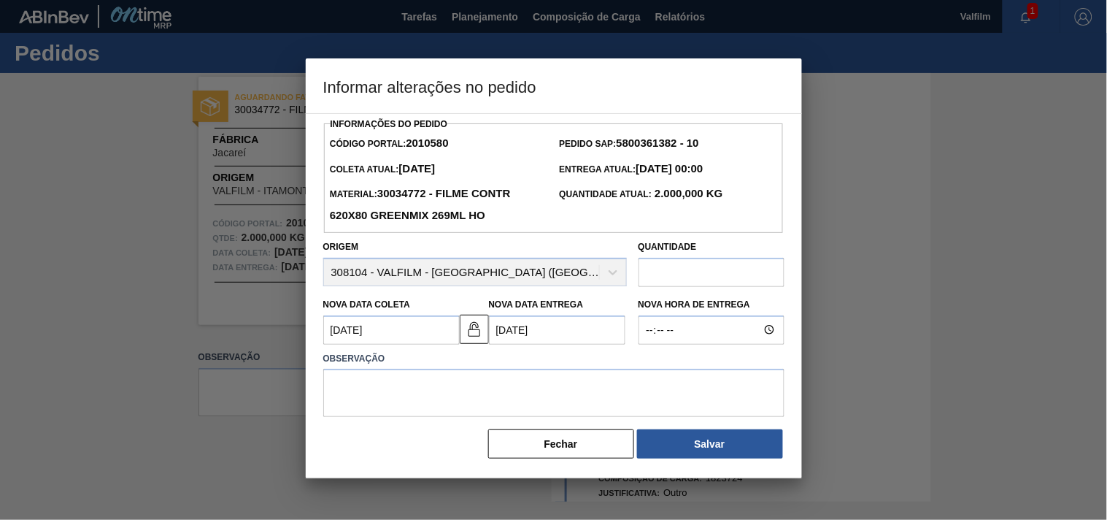
click at [513, 369] on label "Observação" at bounding box center [553, 358] width 461 height 21
click at [507, 385] on textarea at bounding box center [553, 393] width 461 height 48
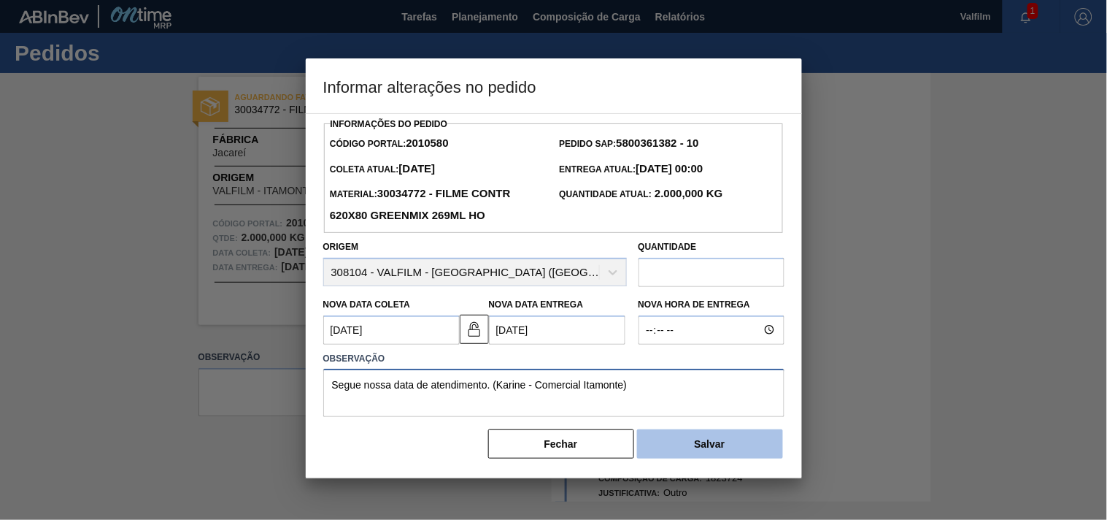
type textarea "Segue nossa data de atendimento. (Karine - Comercial Itamonte)"
click at [695, 452] on button "Salvar" at bounding box center [710, 443] width 146 height 29
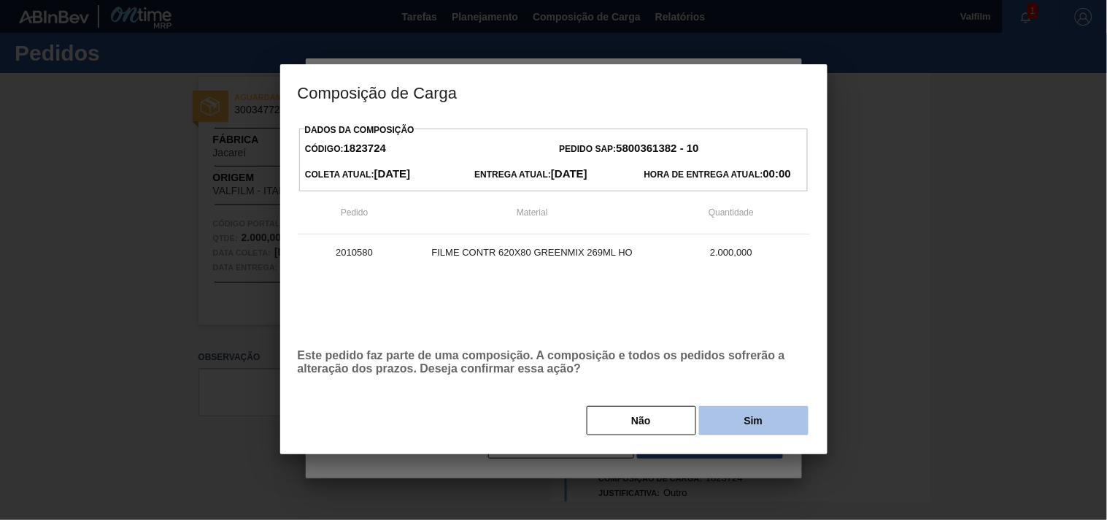
click at [750, 420] on button "Sim" at bounding box center [753, 420] width 109 height 29
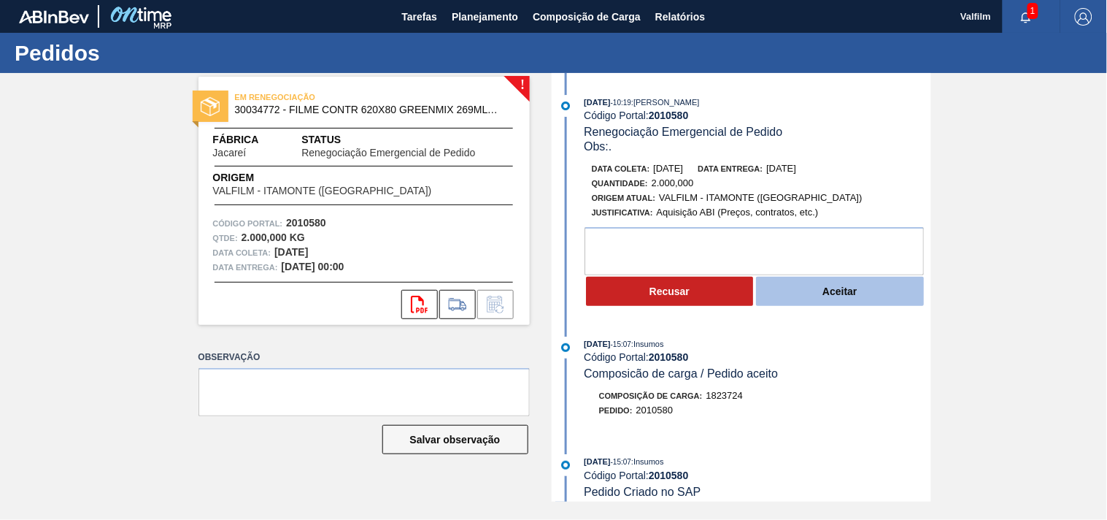
click at [845, 288] on button "Aceitar" at bounding box center [840, 291] width 168 height 29
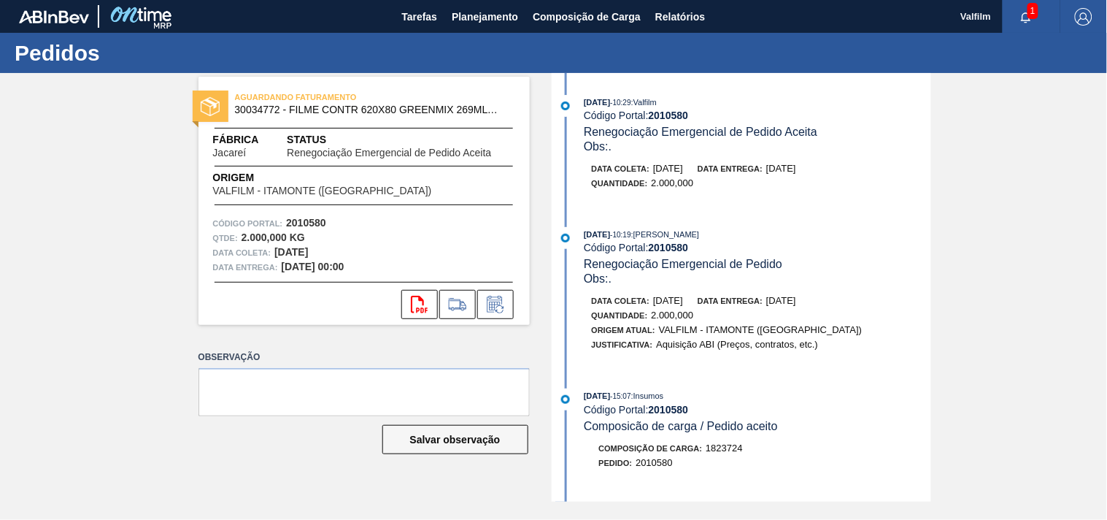
click at [674, 113] on strong "2010580" at bounding box center [669, 115] width 40 height 12
copy strong "2010580"
